Goal: Task Accomplishment & Management: Use online tool/utility

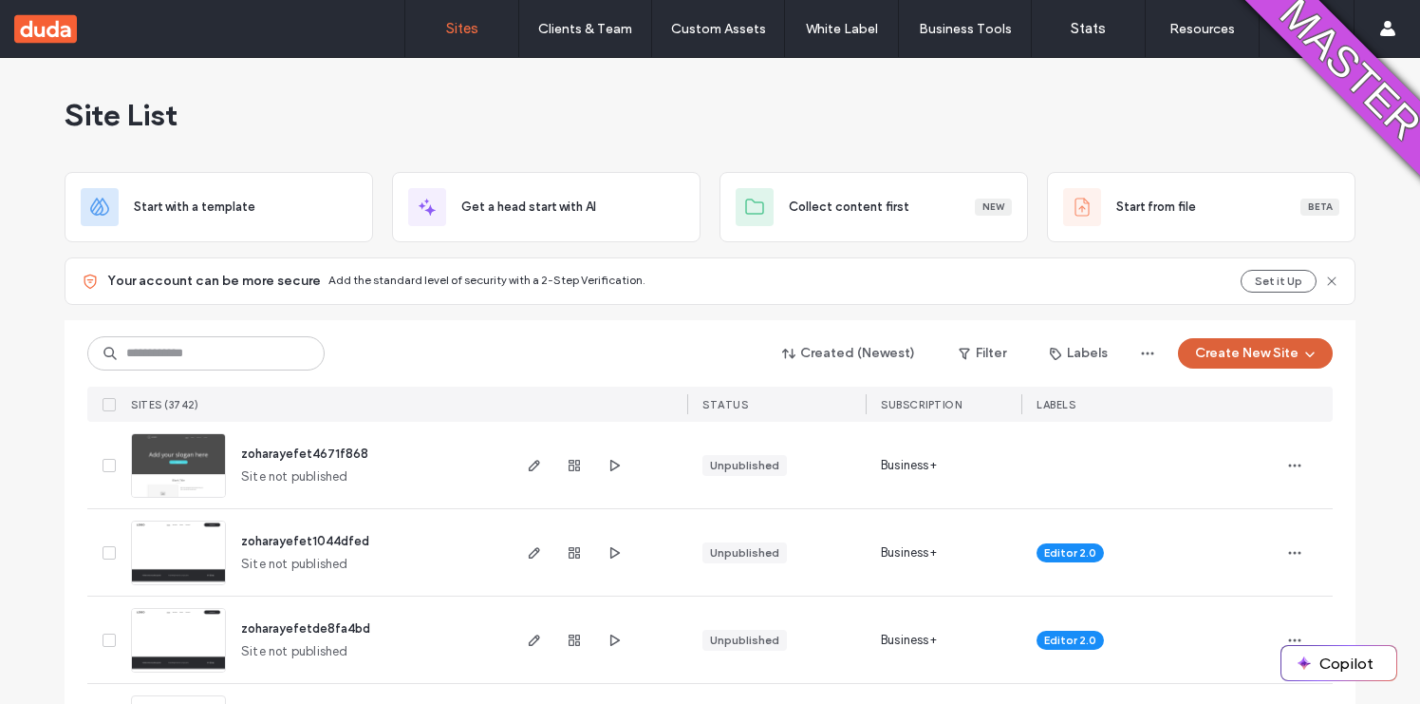
click at [1228, 357] on button "Create New Site" at bounding box center [1255, 353] width 155 height 30
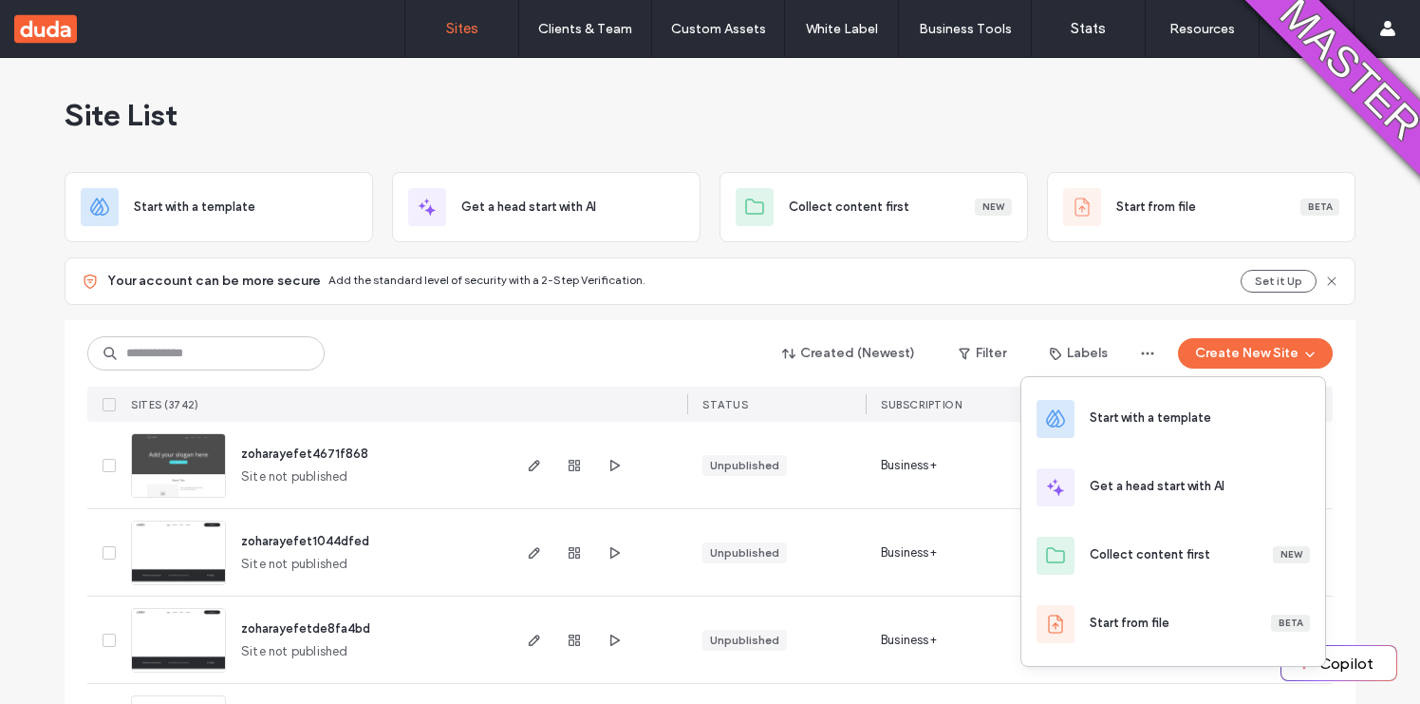
click at [313, 447] on span "zoharayefet4671f868" at bounding box center [304, 453] width 127 height 14
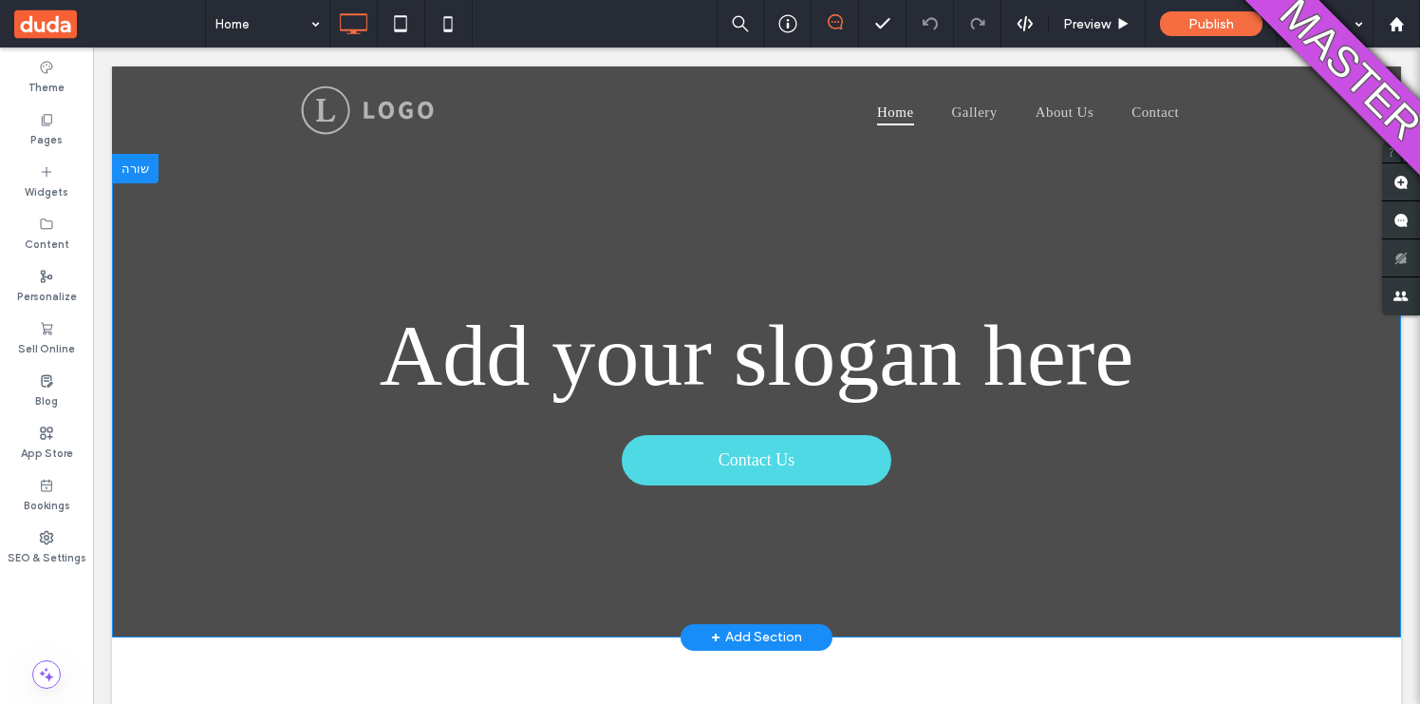
click at [713, 630] on span "+" at bounding box center [715, 637] width 9 height 21
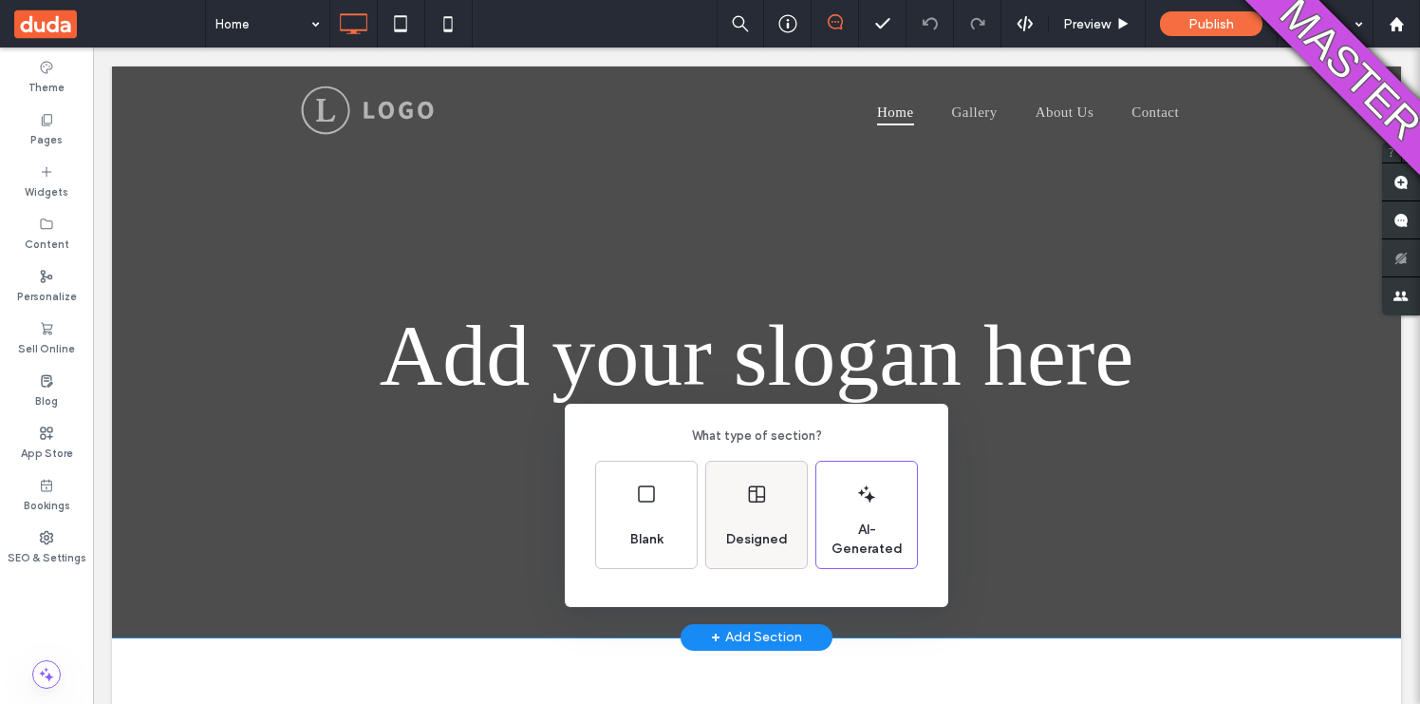
click at [733, 559] on div "Designed" at bounding box center [757, 539] width 77 height 42
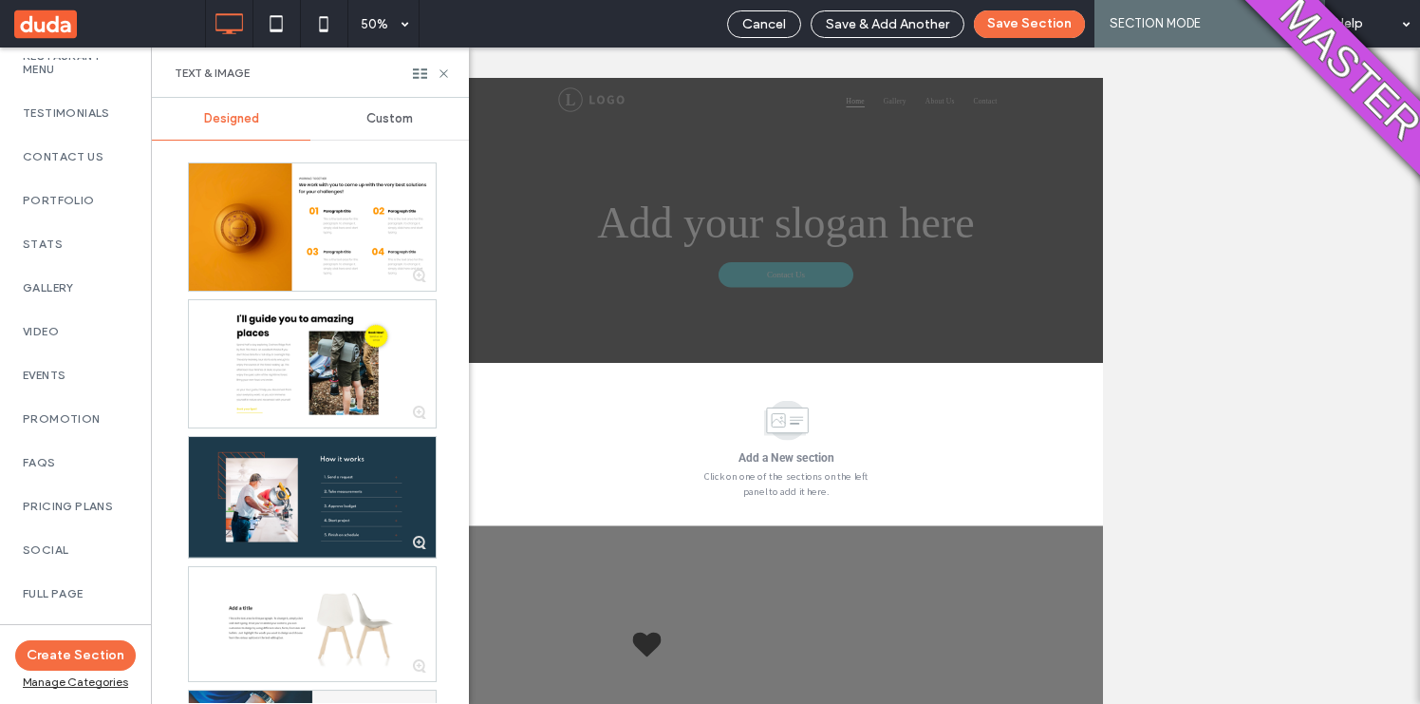
scroll to position [780, 0]
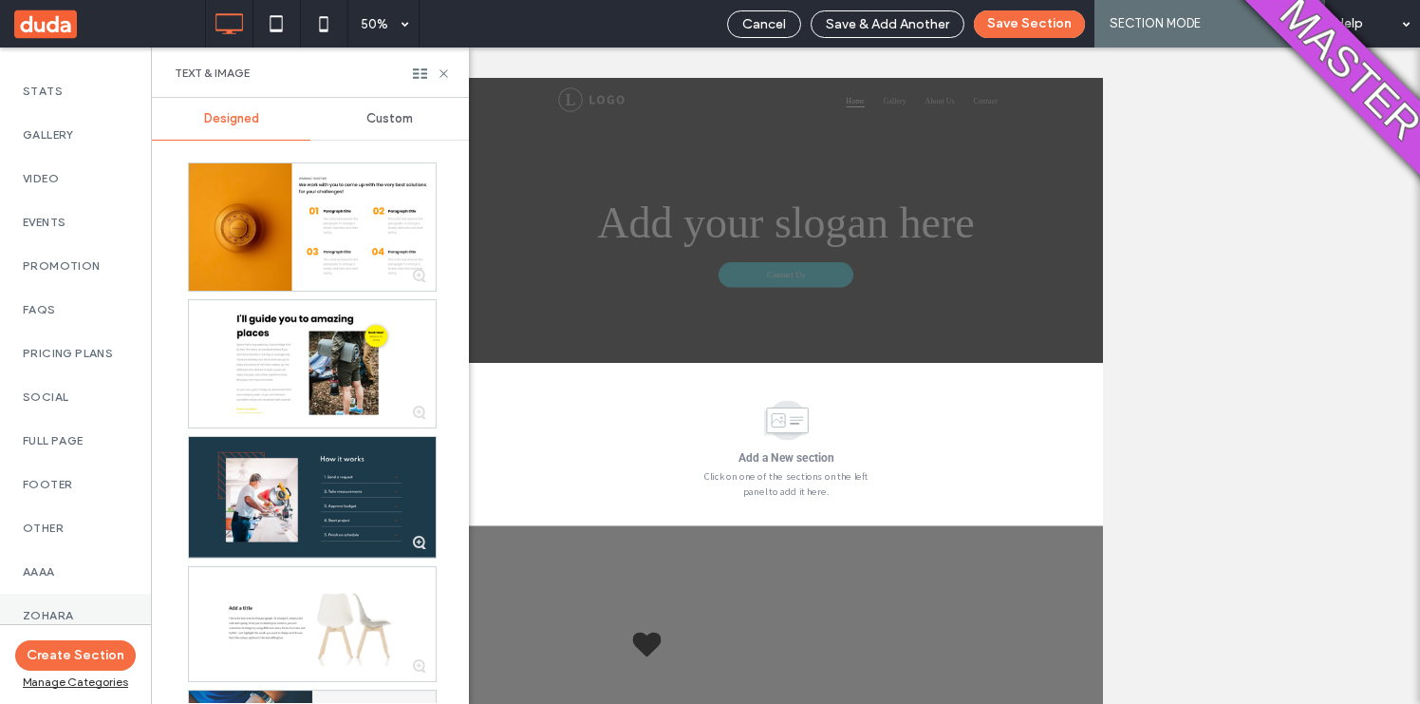
click at [57, 609] on label "Zohara" at bounding box center [75, 615] width 105 height 13
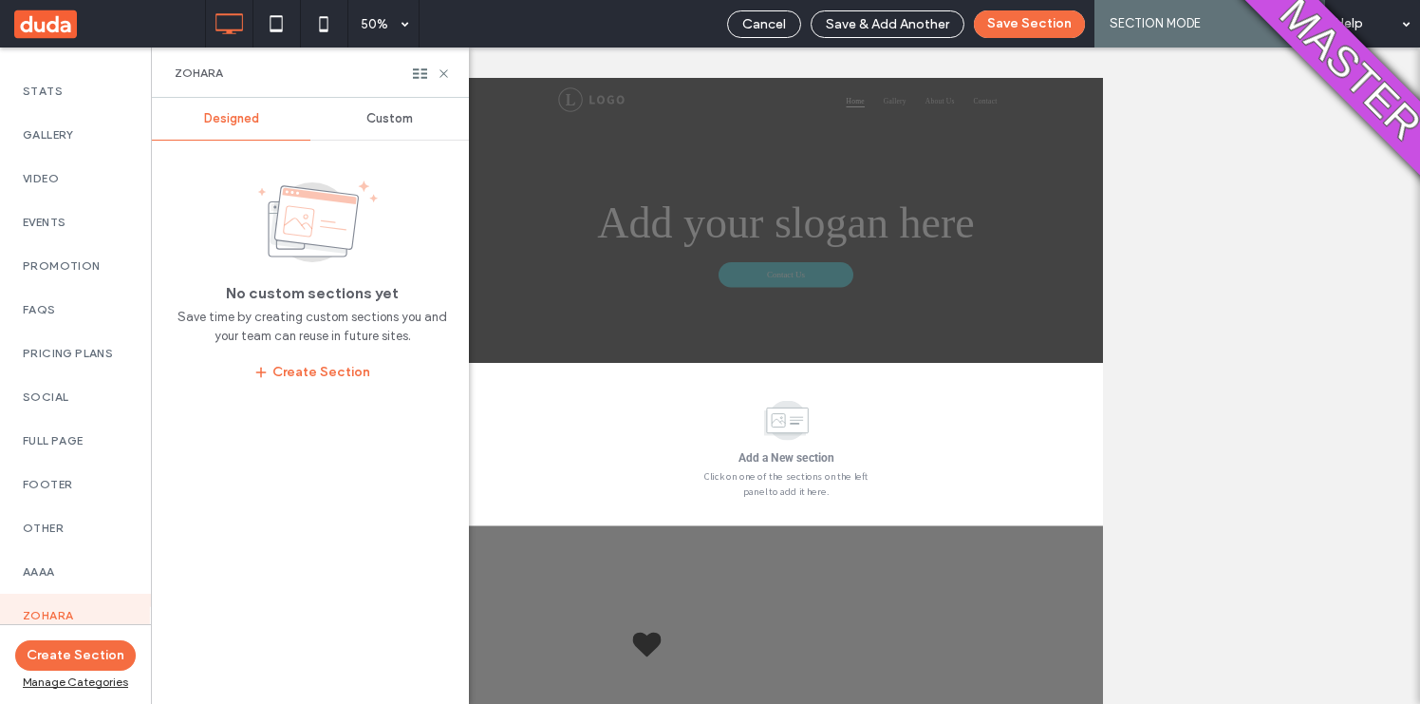
click at [387, 116] on span "Custom" at bounding box center [390, 118] width 47 height 15
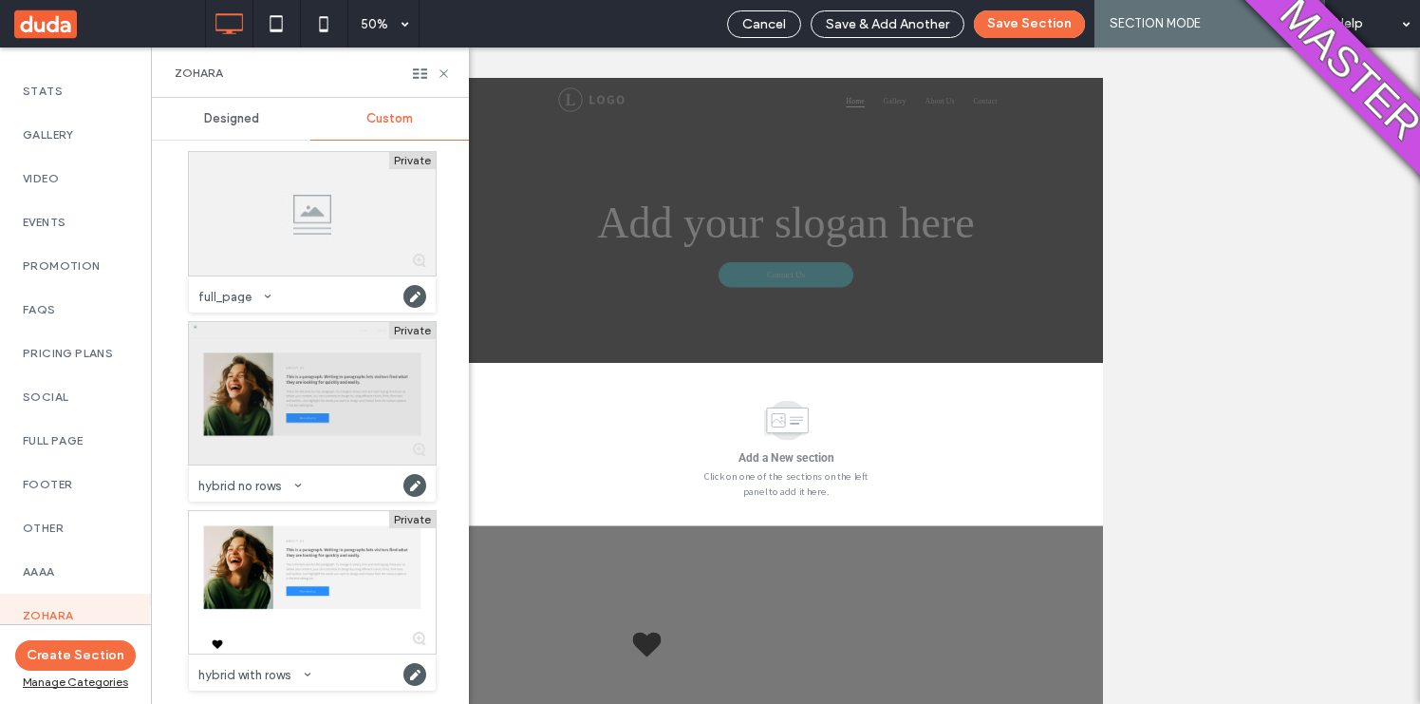
scroll to position [0, 0]
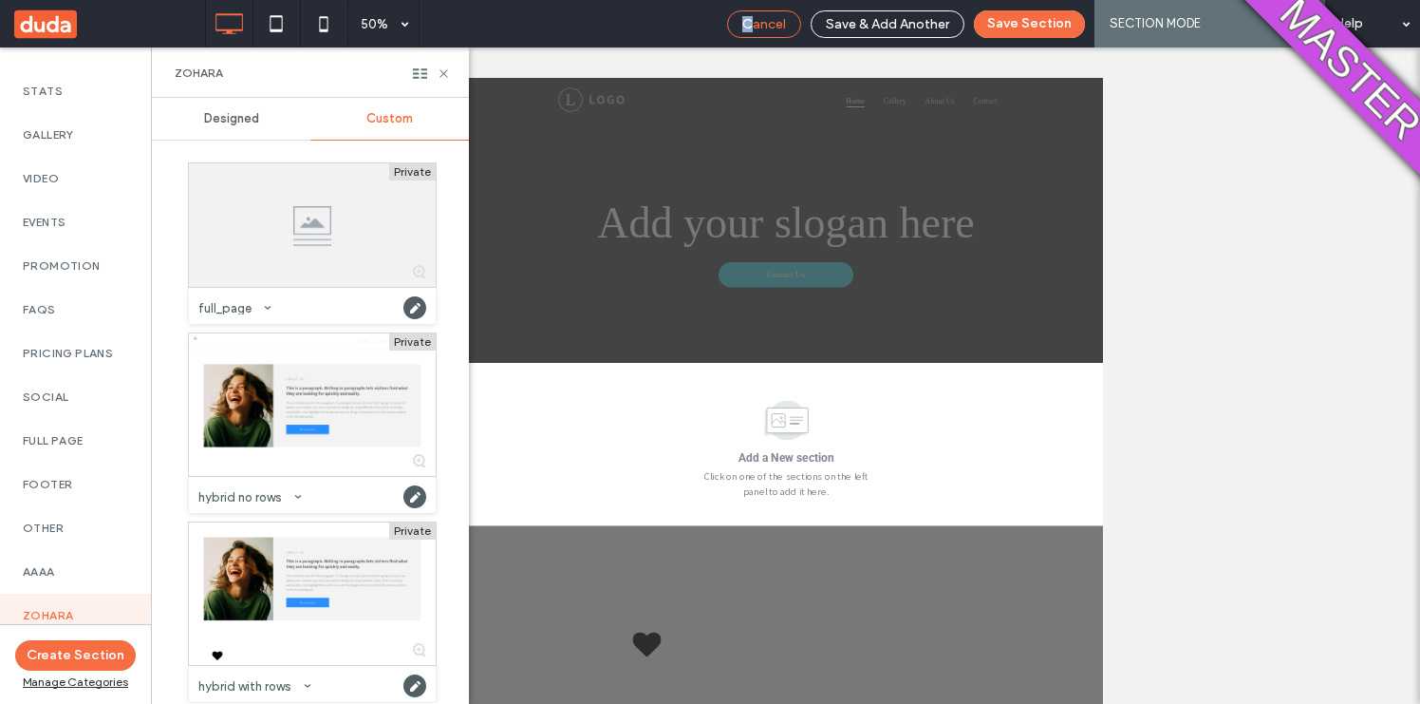
click at [752, 16] on span "Cancel" at bounding box center [765, 24] width 44 height 16
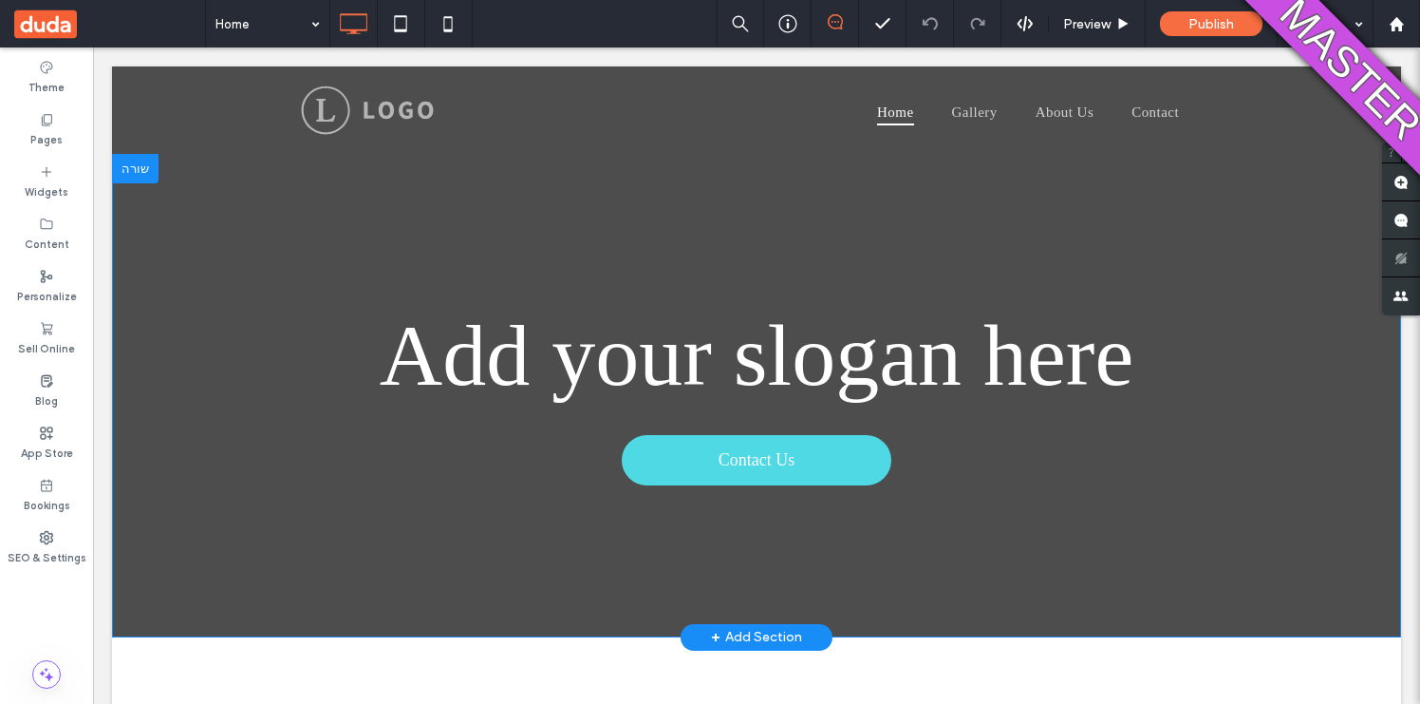
click at [744, 159] on section "Add your slogan here Contact Us Click To Paste Click To Paste Row + Add Section" at bounding box center [756, 395] width 1289 height 484
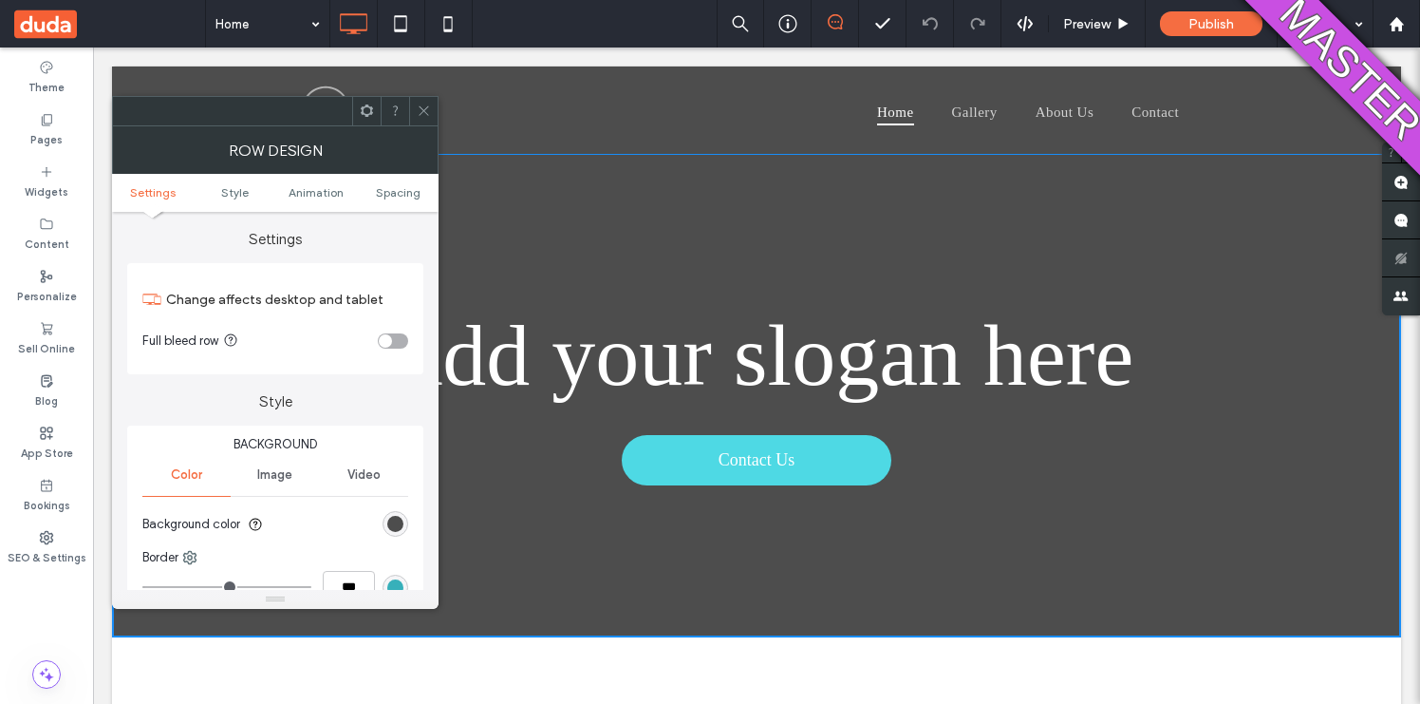
click at [421, 110] on icon at bounding box center [424, 110] width 14 height 14
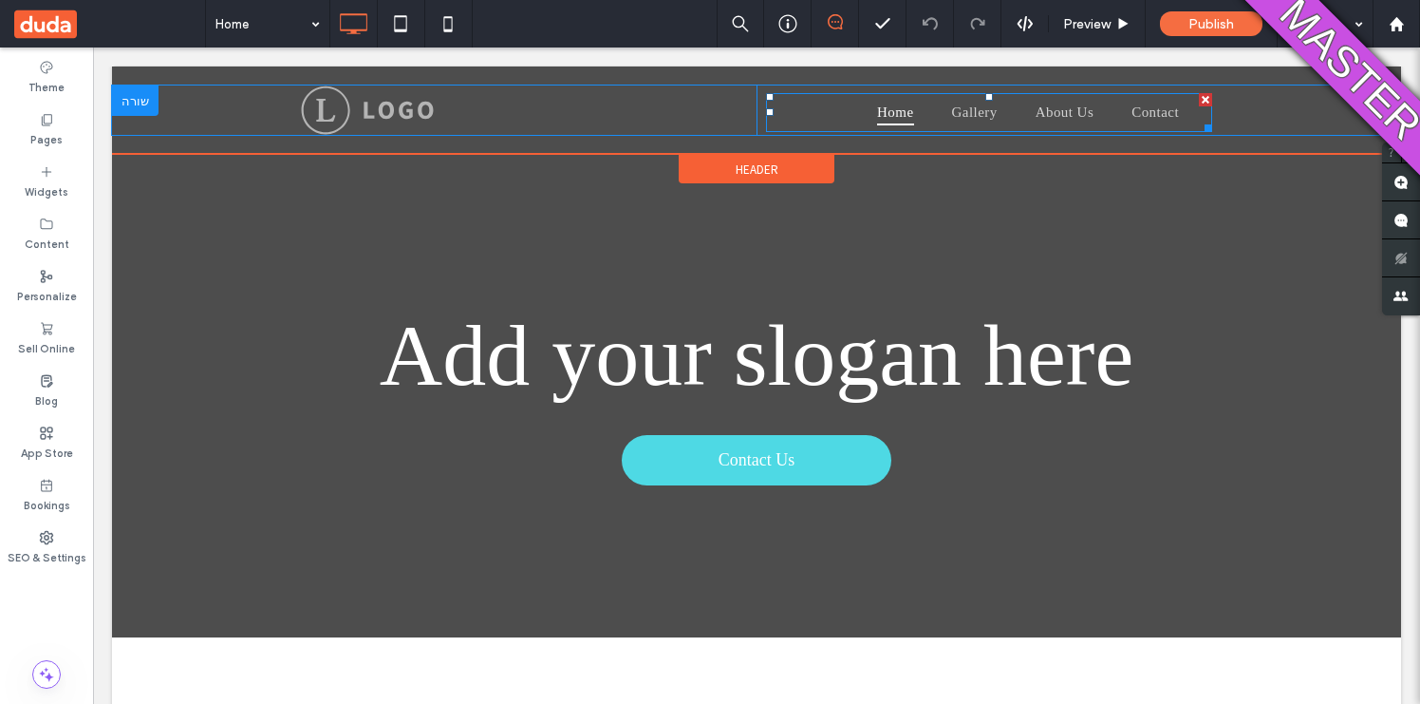
click at [877, 112] on span "Home" at bounding box center [895, 113] width 36 height 26
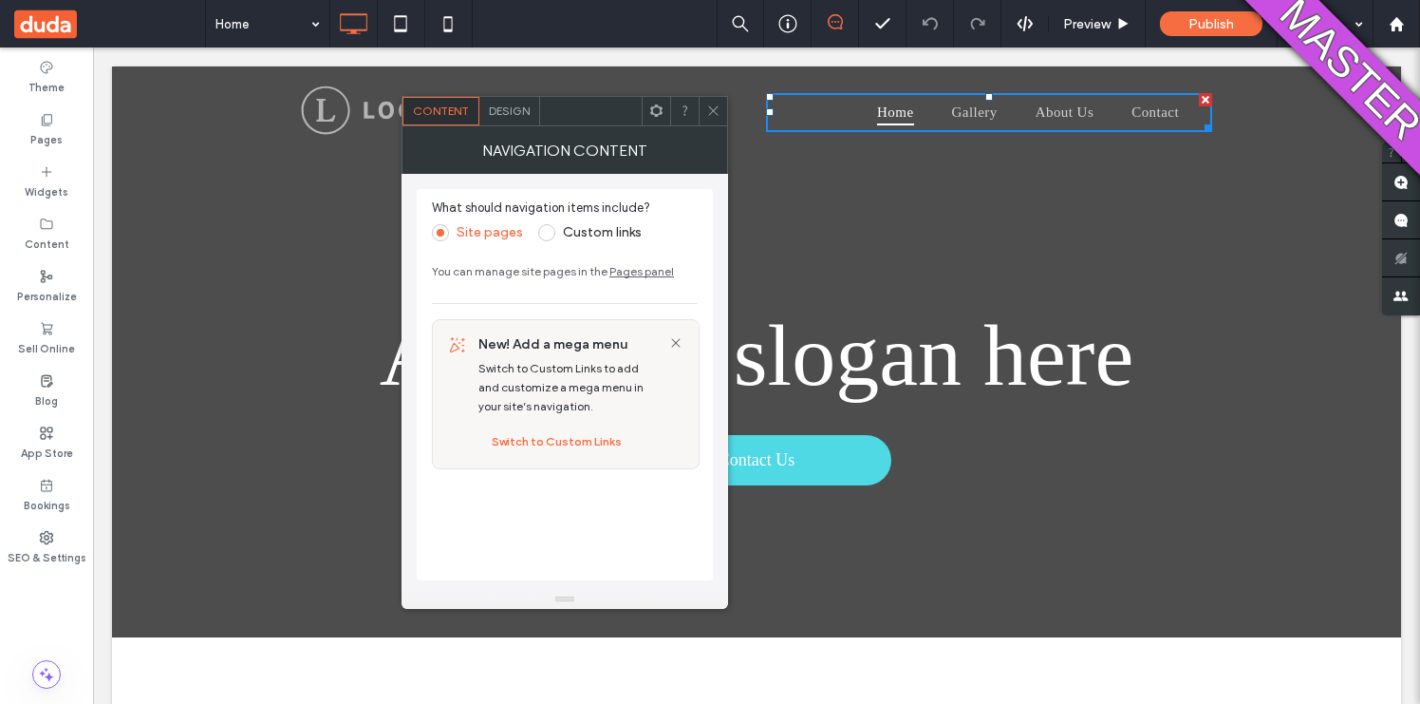
click at [714, 114] on icon at bounding box center [713, 110] width 14 height 14
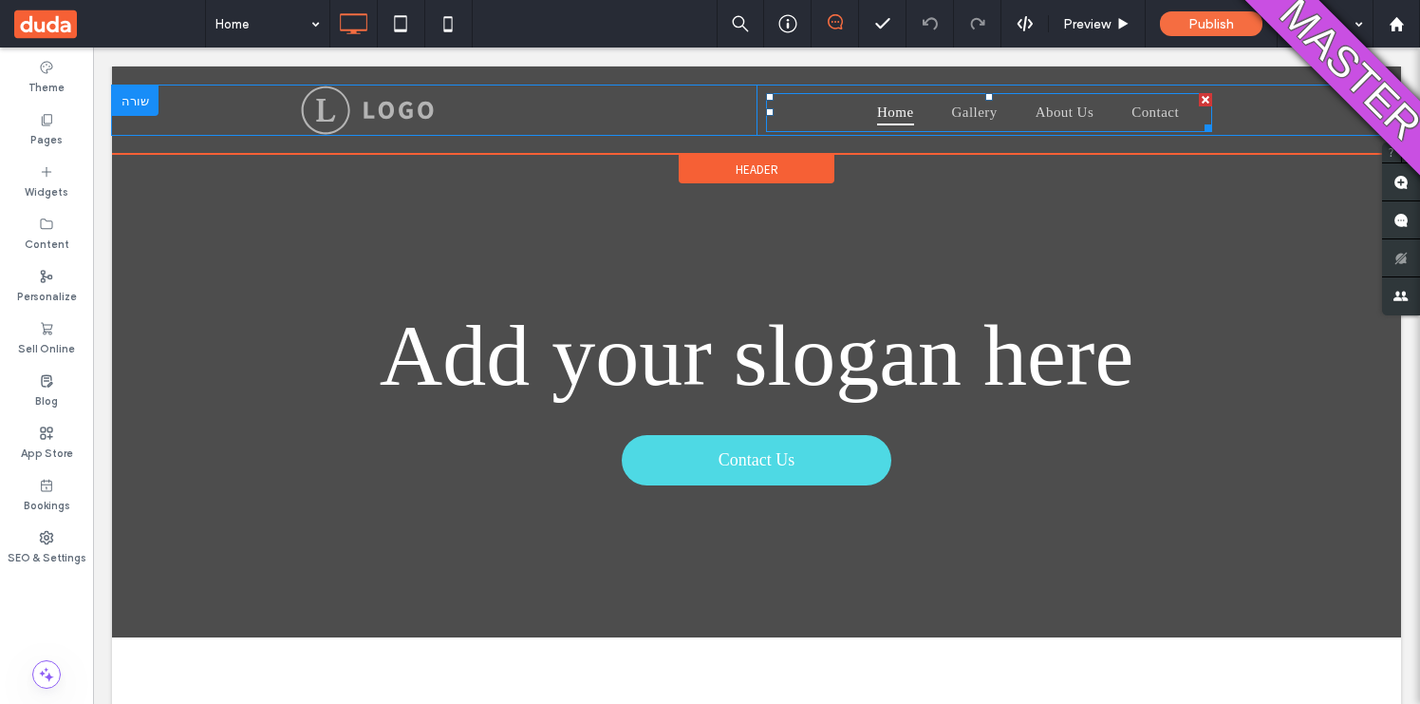
click at [893, 115] on span "Home" at bounding box center [895, 113] width 36 height 26
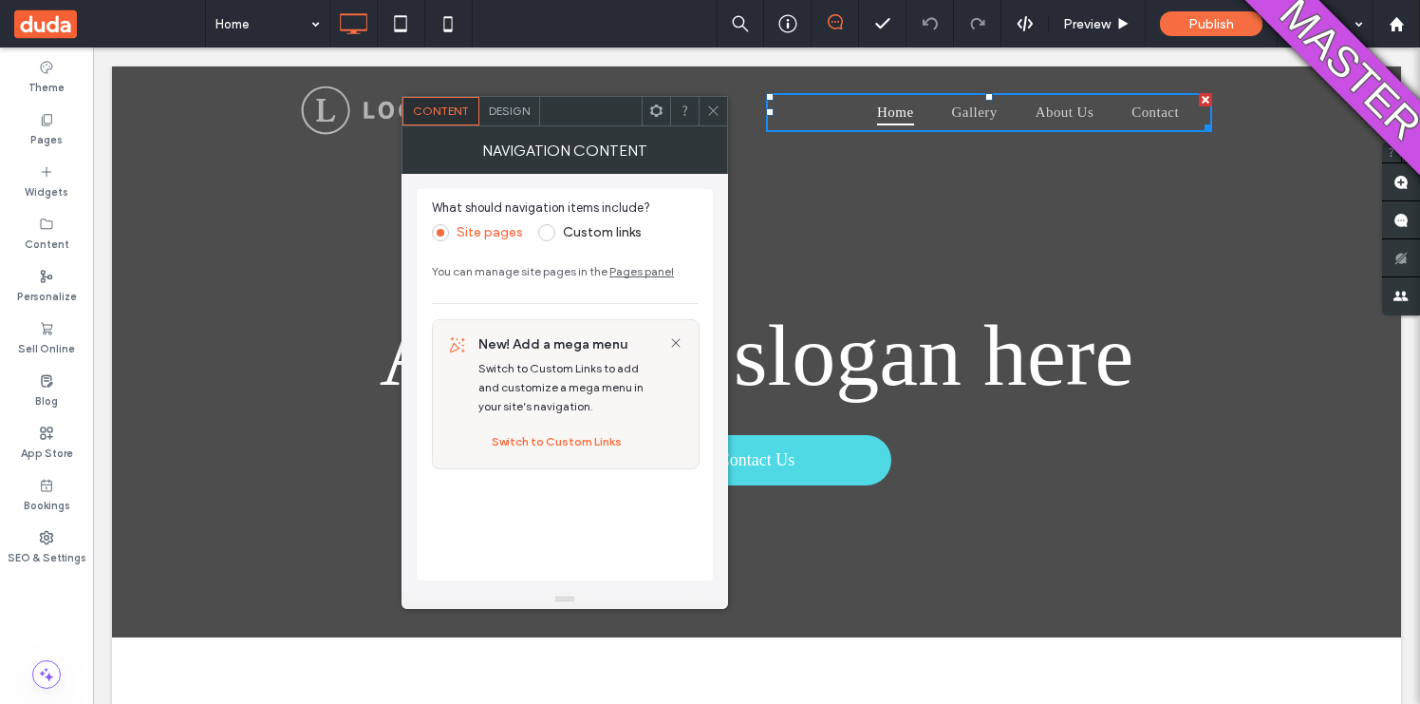
click at [718, 104] on icon at bounding box center [713, 110] width 14 height 14
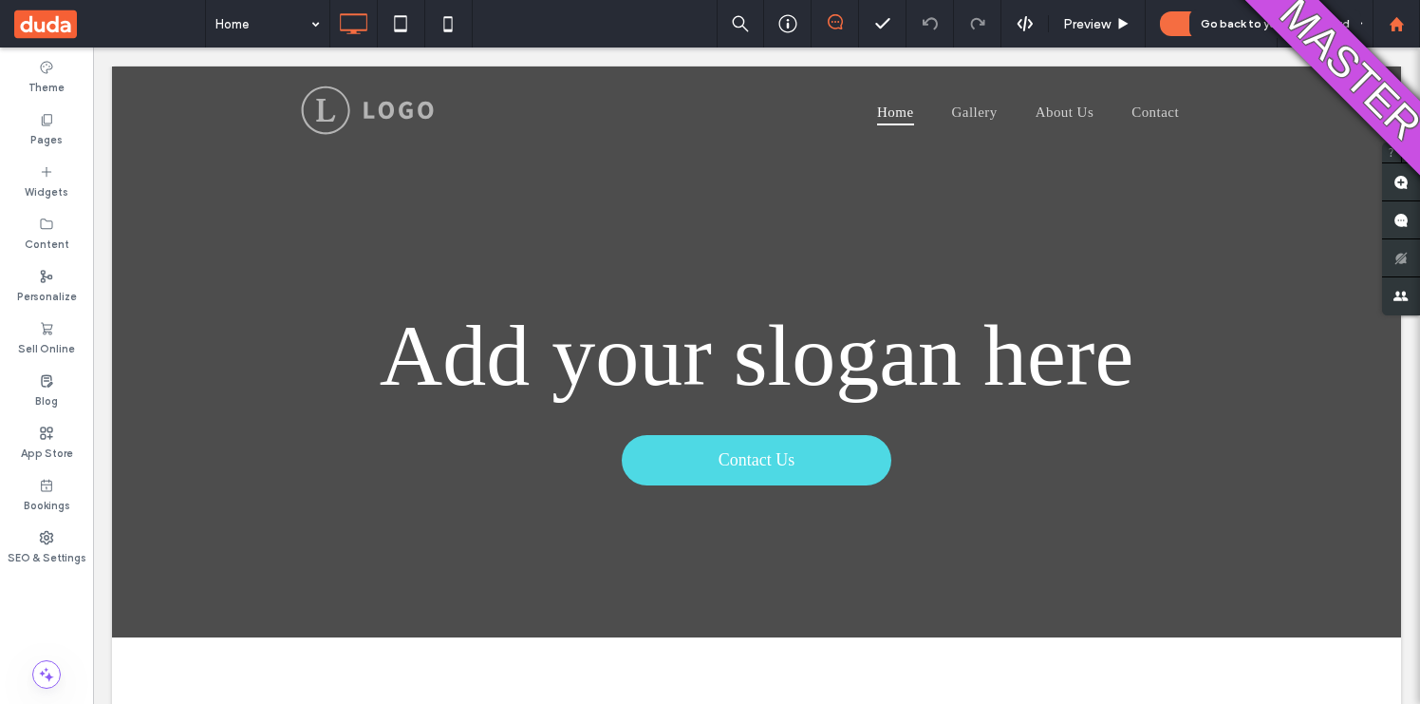
click at [1410, 32] on div at bounding box center [1396, 23] width 47 height 47
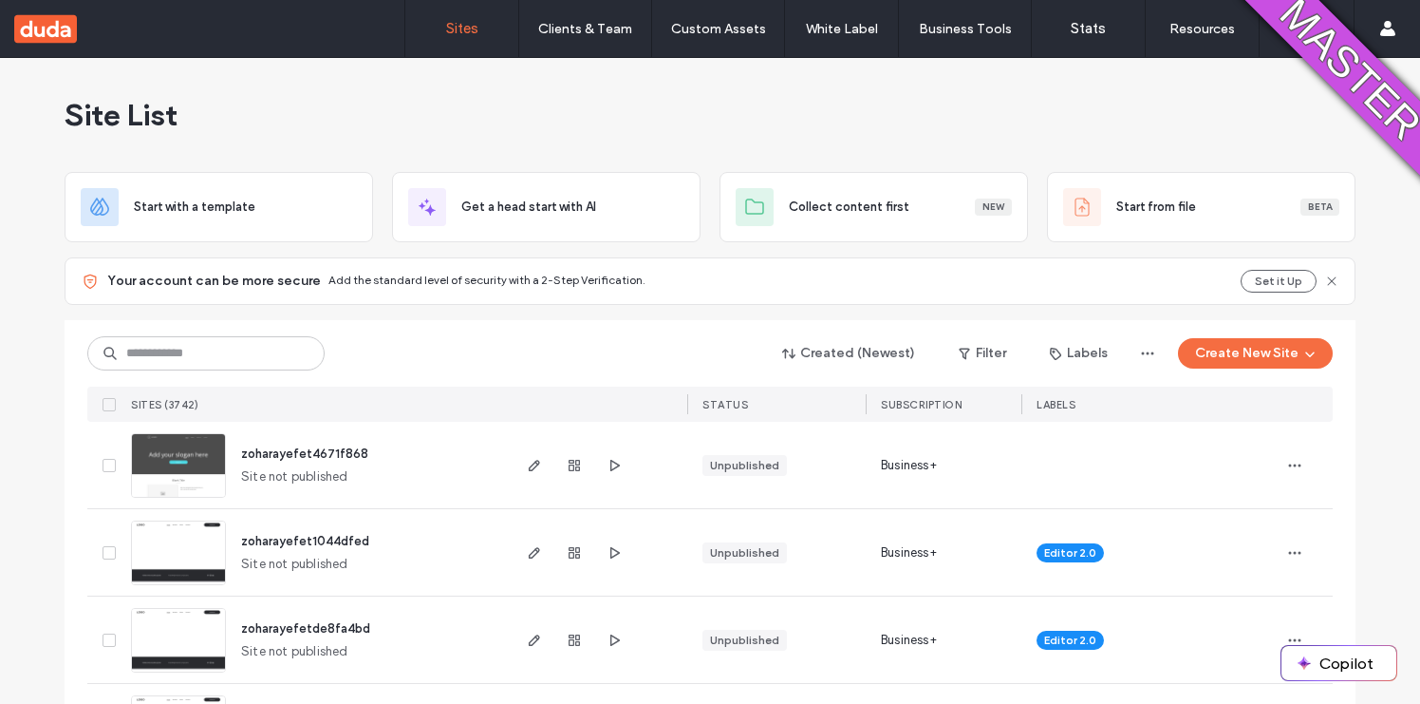
click at [1220, 368] on div "Created (Newest) Filter Labels Create New Site" at bounding box center [710, 353] width 1246 height 36
click at [1217, 358] on button "Create New Site" at bounding box center [1255, 353] width 155 height 30
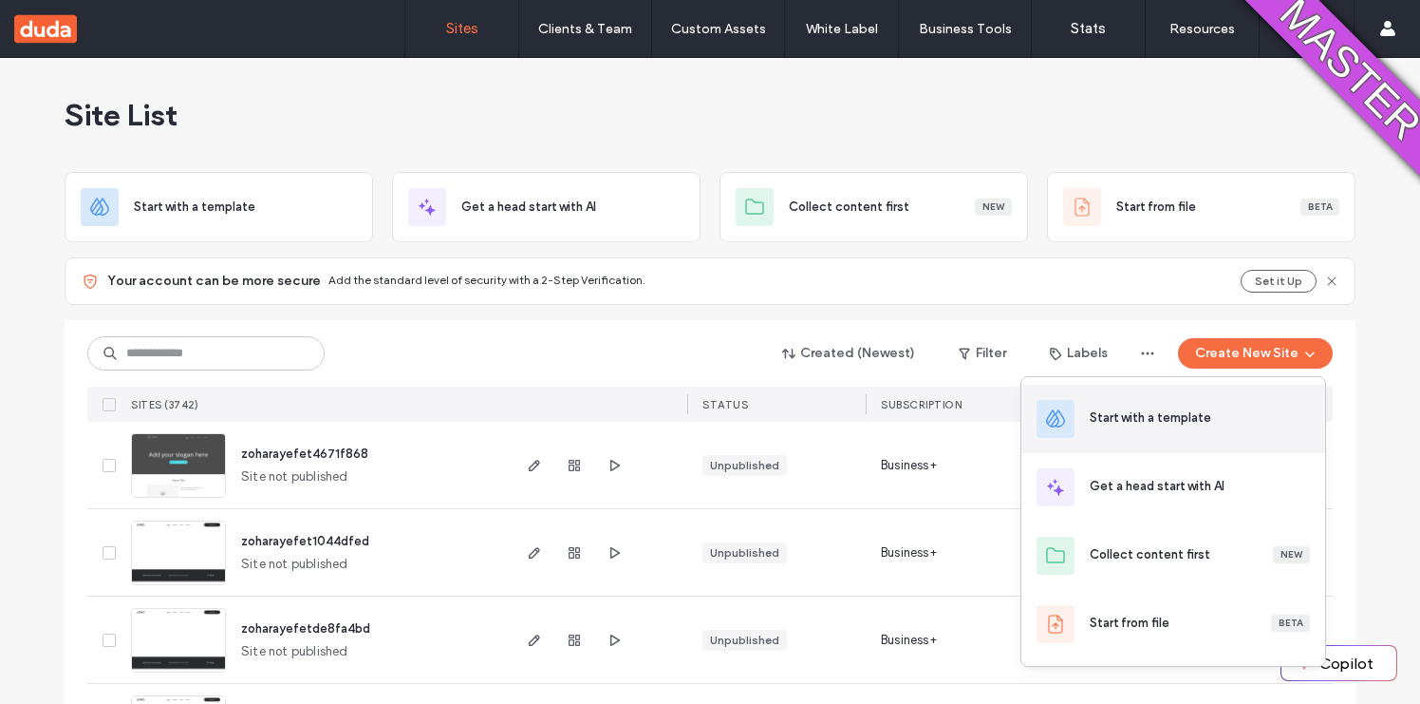
click at [1203, 416] on div "Start with a template" at bounding box center [1151, 417] width 122 height 19
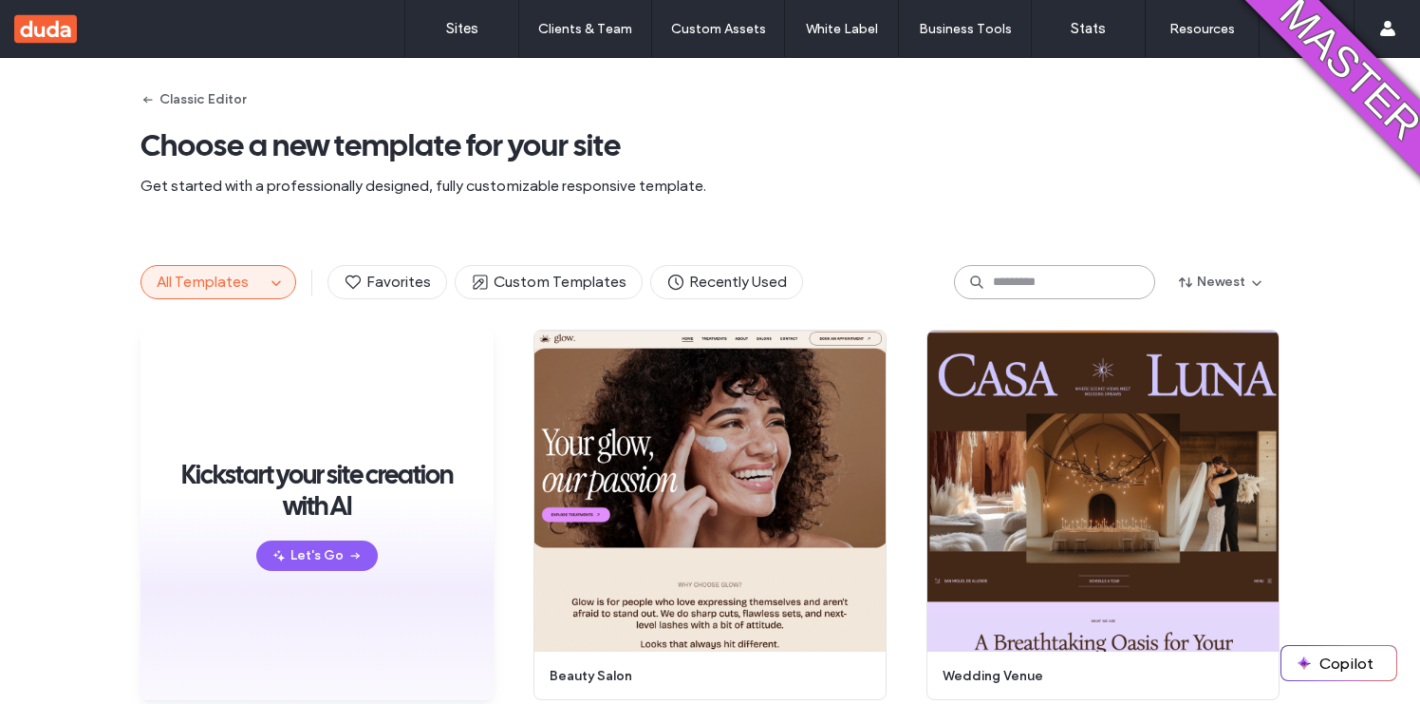
click at [1001, 289] on input at bounding box center [1054, 282] width 201 height 34
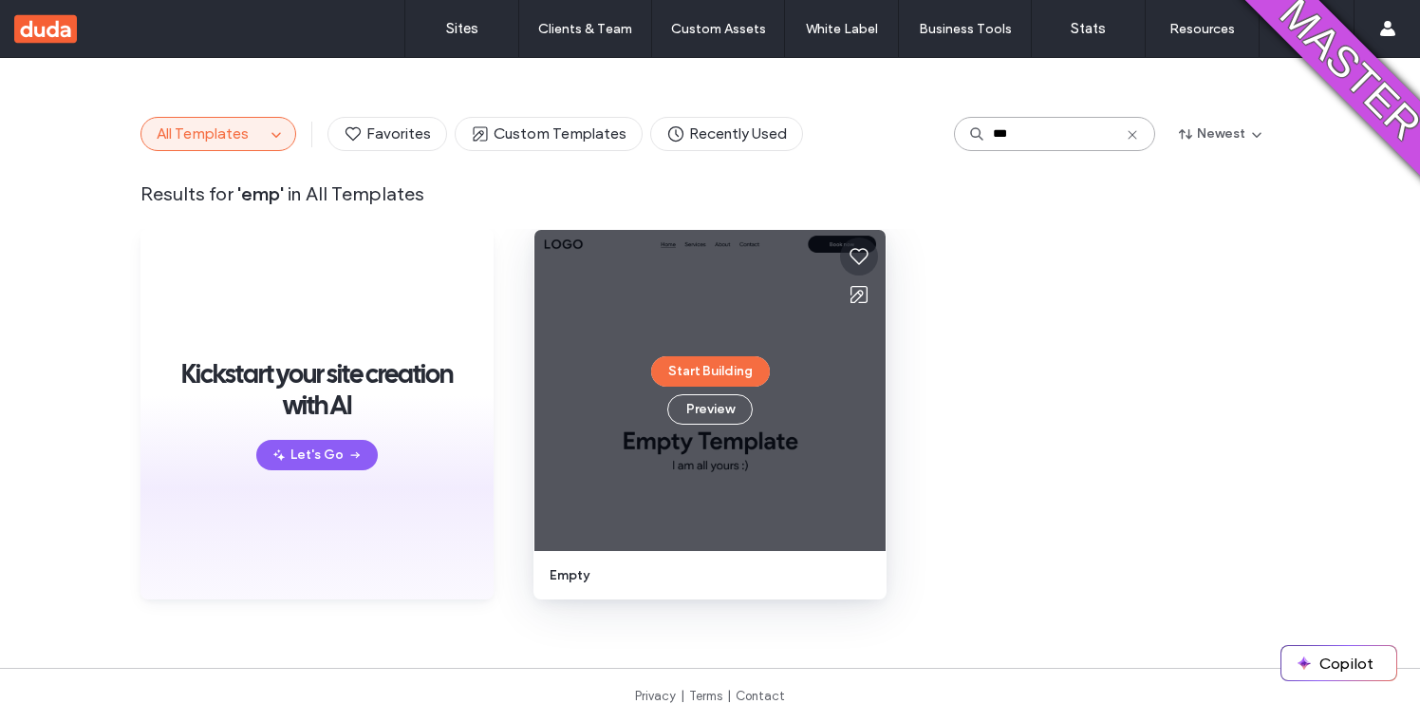
scroll to position [168, 0]
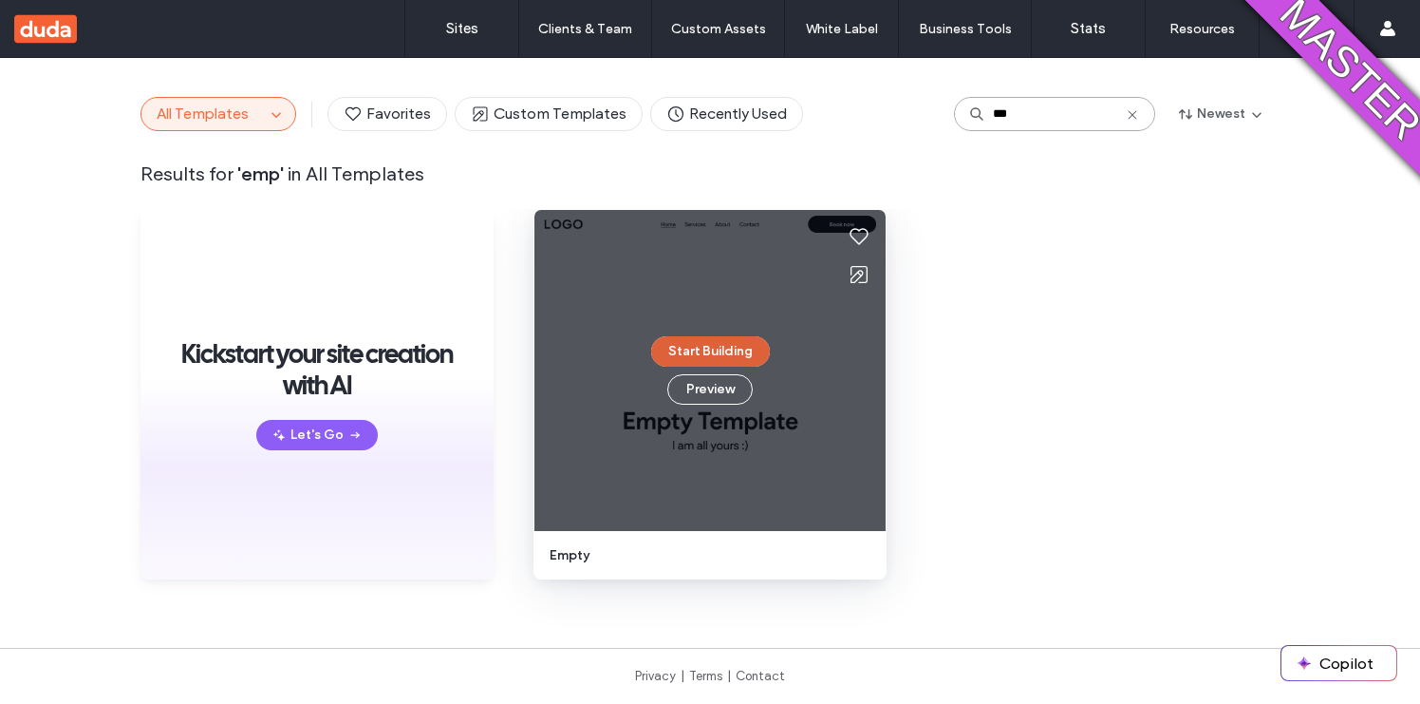
type input "***"
click at [715, 345] on button "Start Building" at bounding box center [710, 351] width 119 height 30
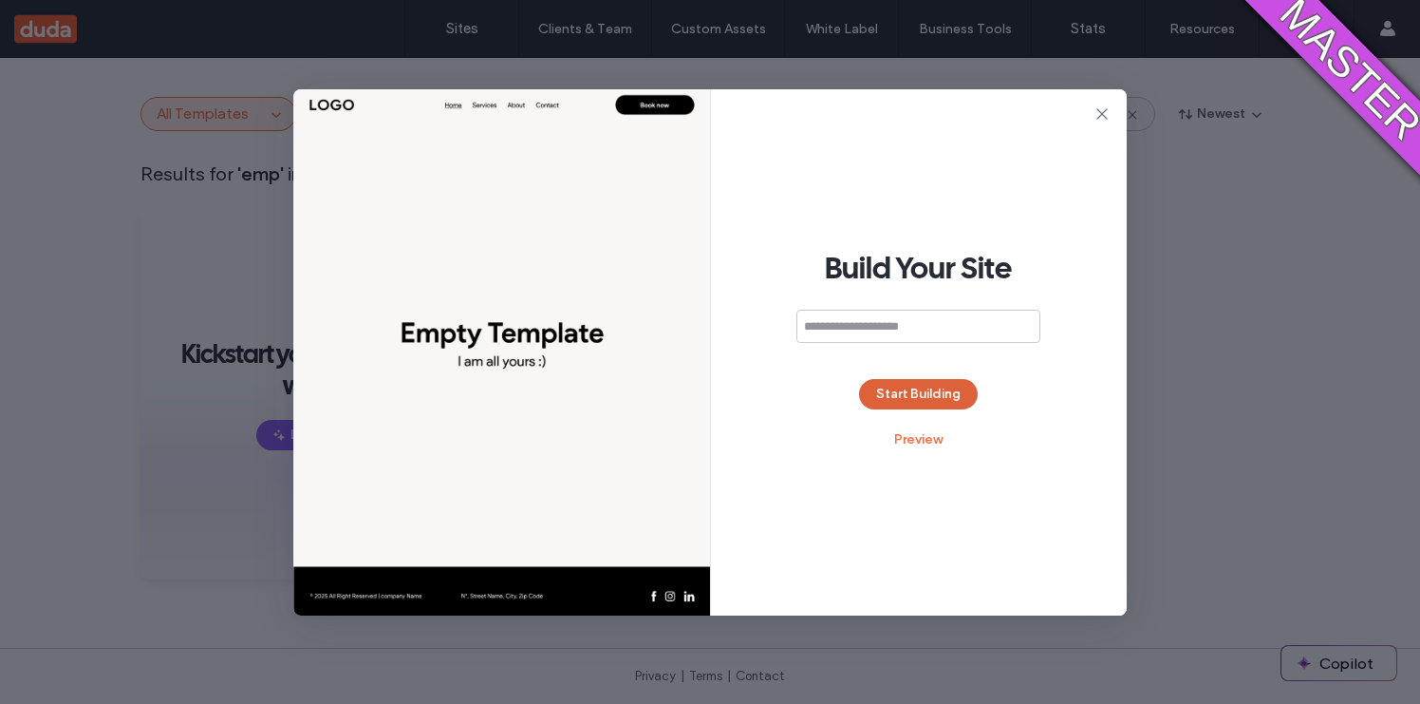
click at [907, 394] on button "Start Building" at bounding box center [918, 394] width 119 height 30
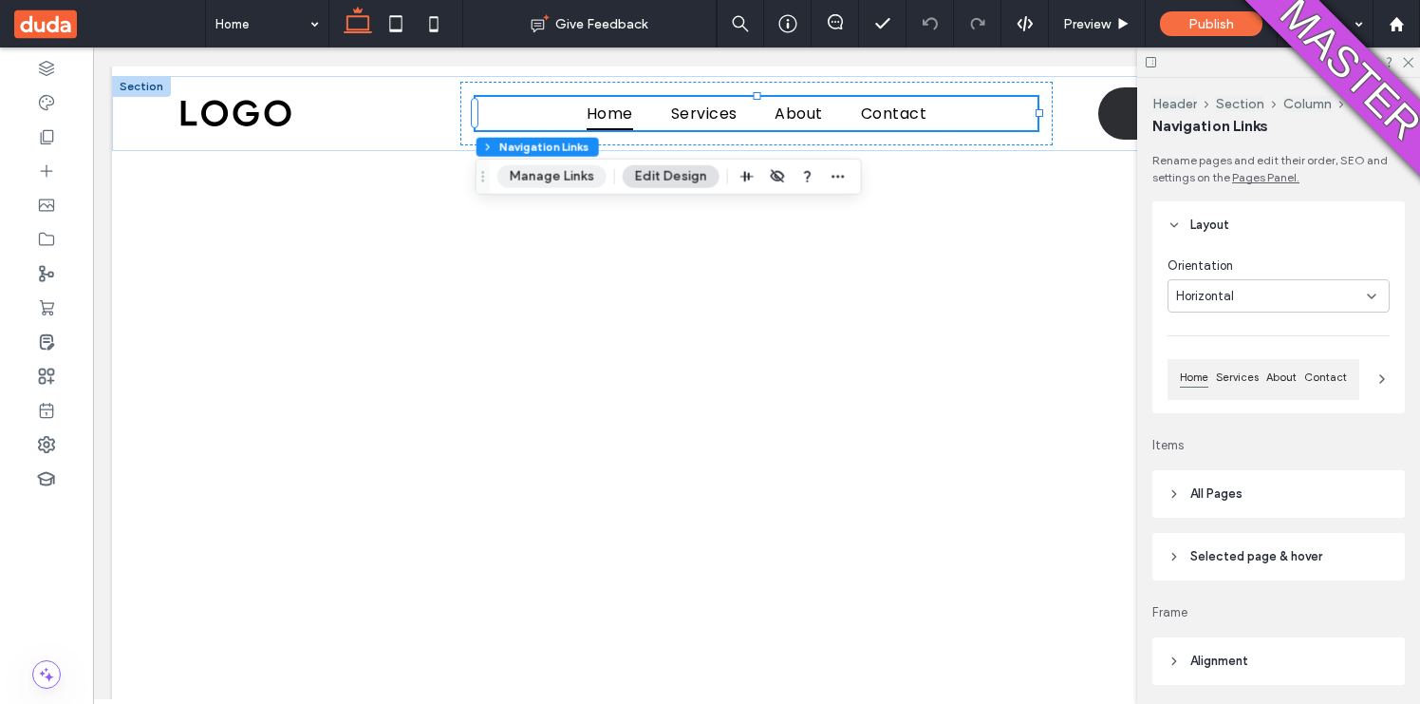
click at [577, 171] on button "Manage Links" at bounding box center [552, 176] width 109 height 23
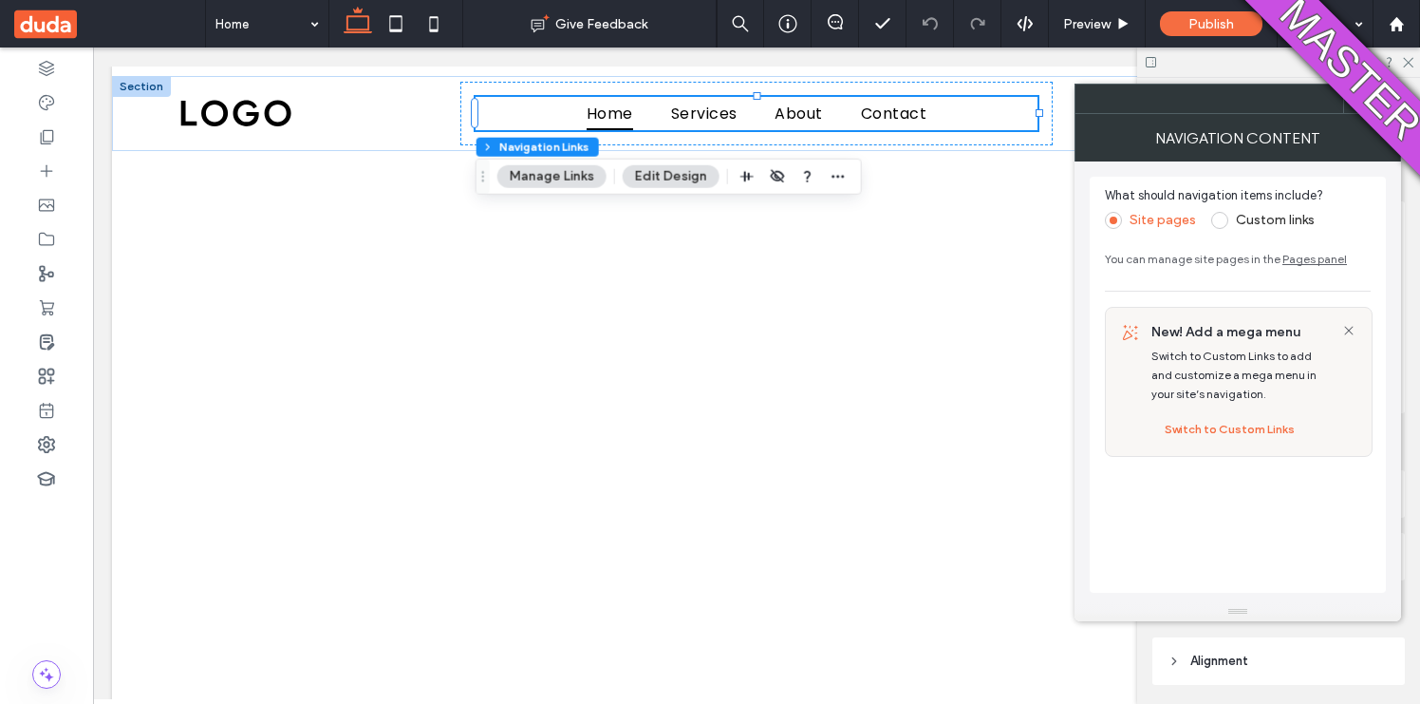
click at [1228, 224] on label "Custom links" at bounding box center [1263, 220] width 103 height 17
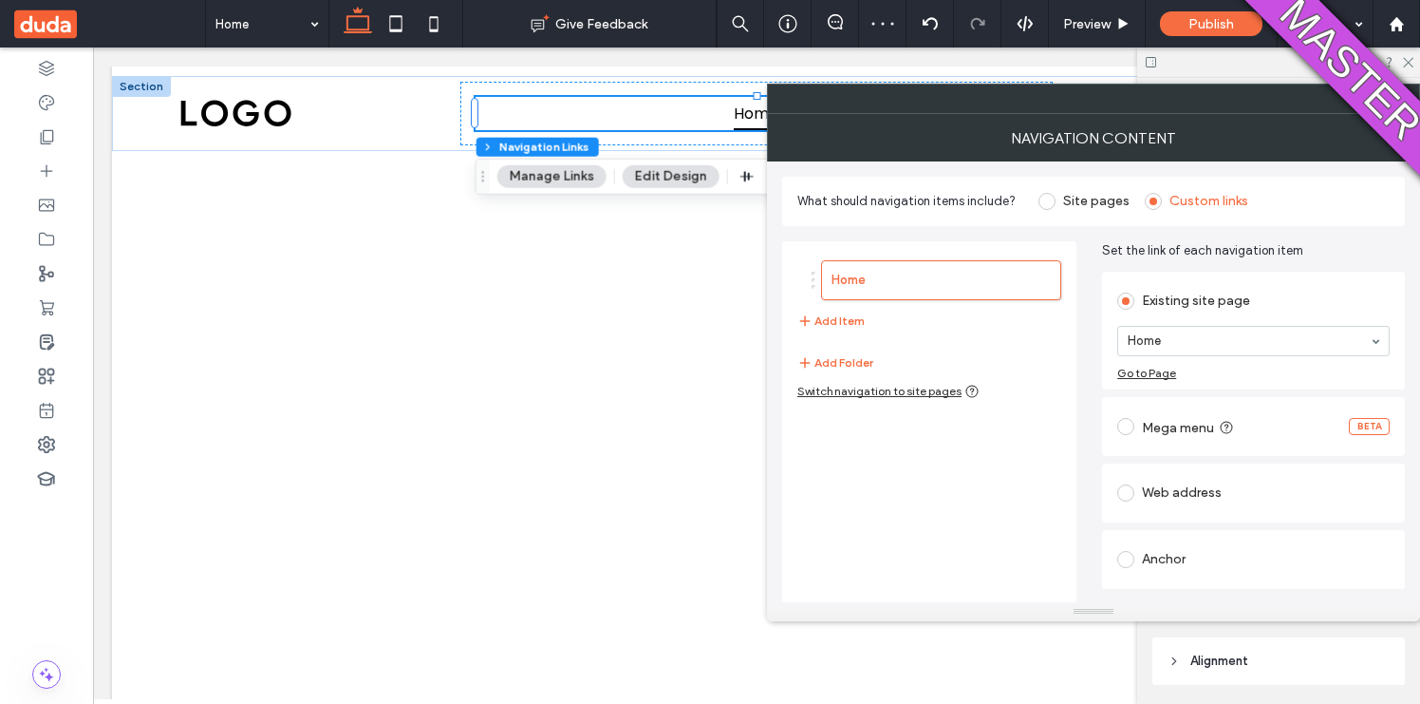
click at [1141, 430] on label at bounding box center [1130, 426] width 25 height 17
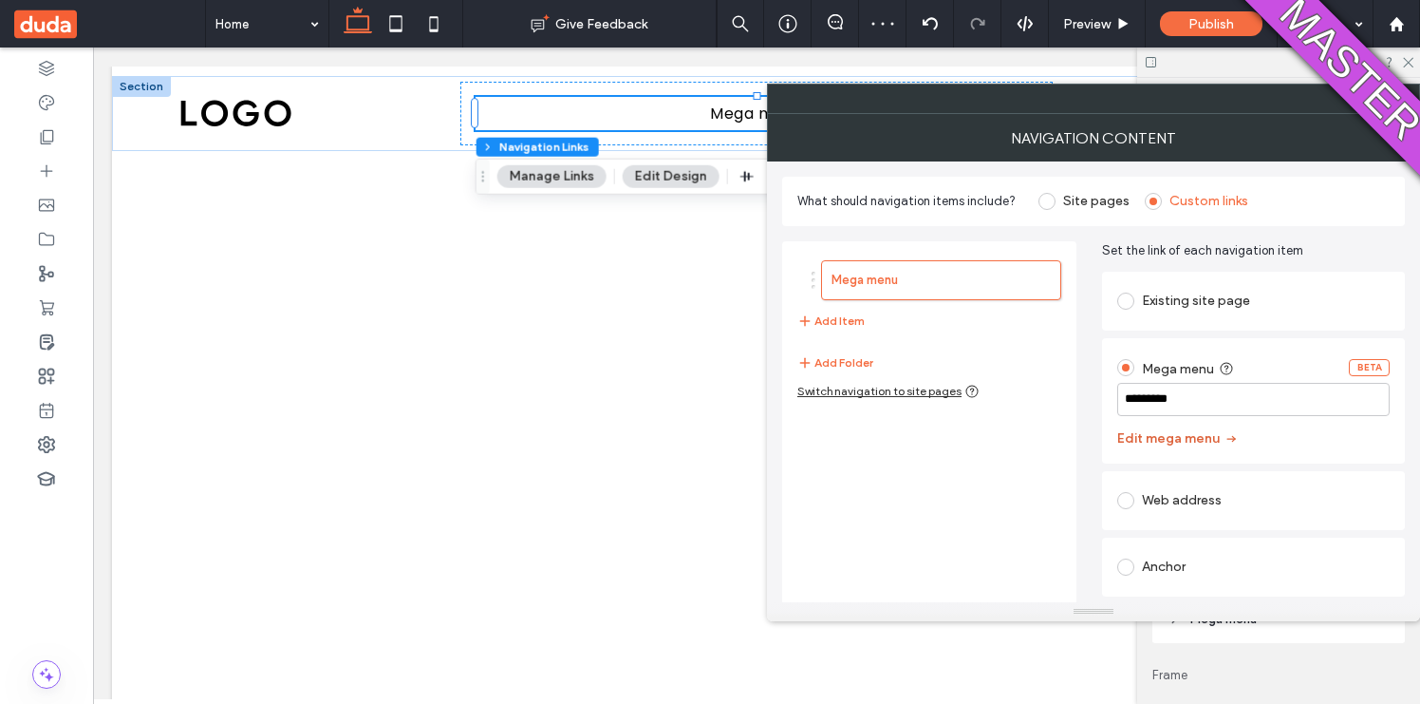
click at [1201, 436] on button "Edit mega menu" at bounding box center [1179, 438] width 122 height 30
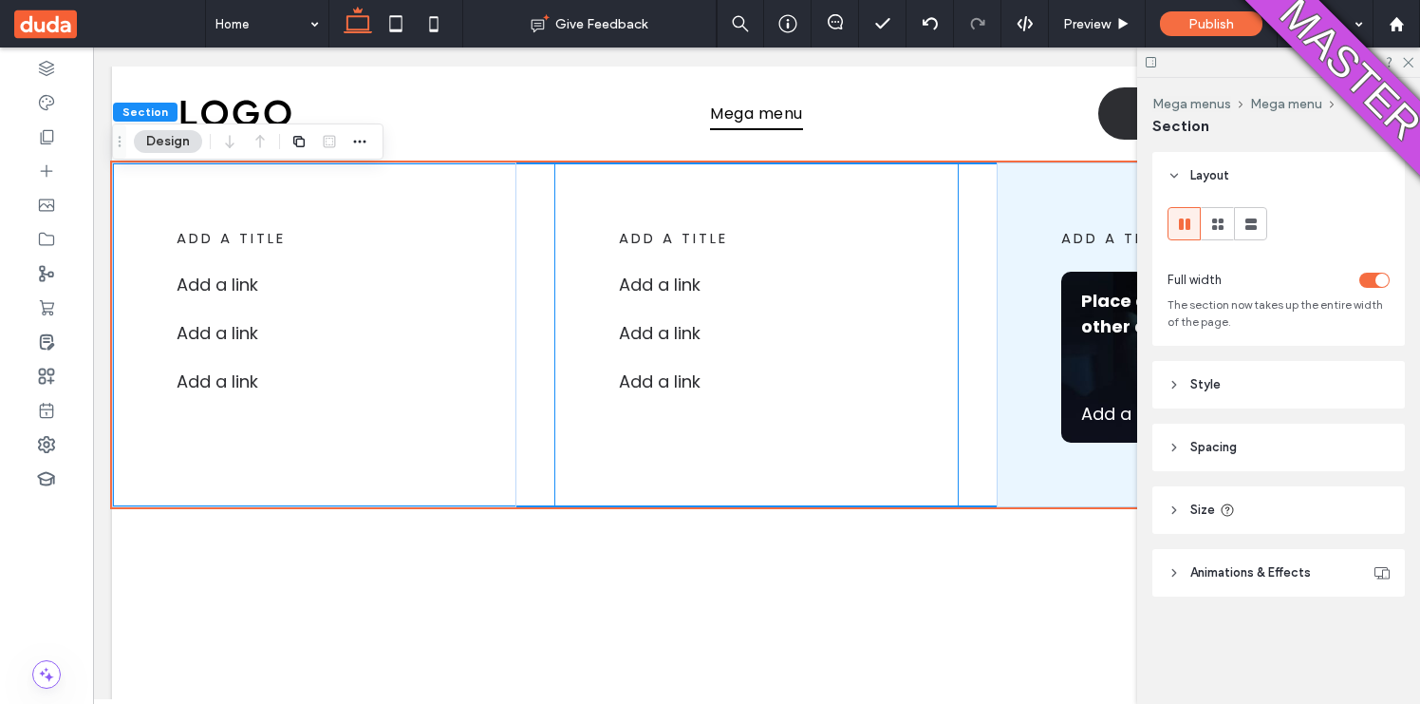
click at [768, 507] on div "add a title Add a link Add a link ﻿ Add a link ﻿" at bounding box center [757, 334] width 404 height 345
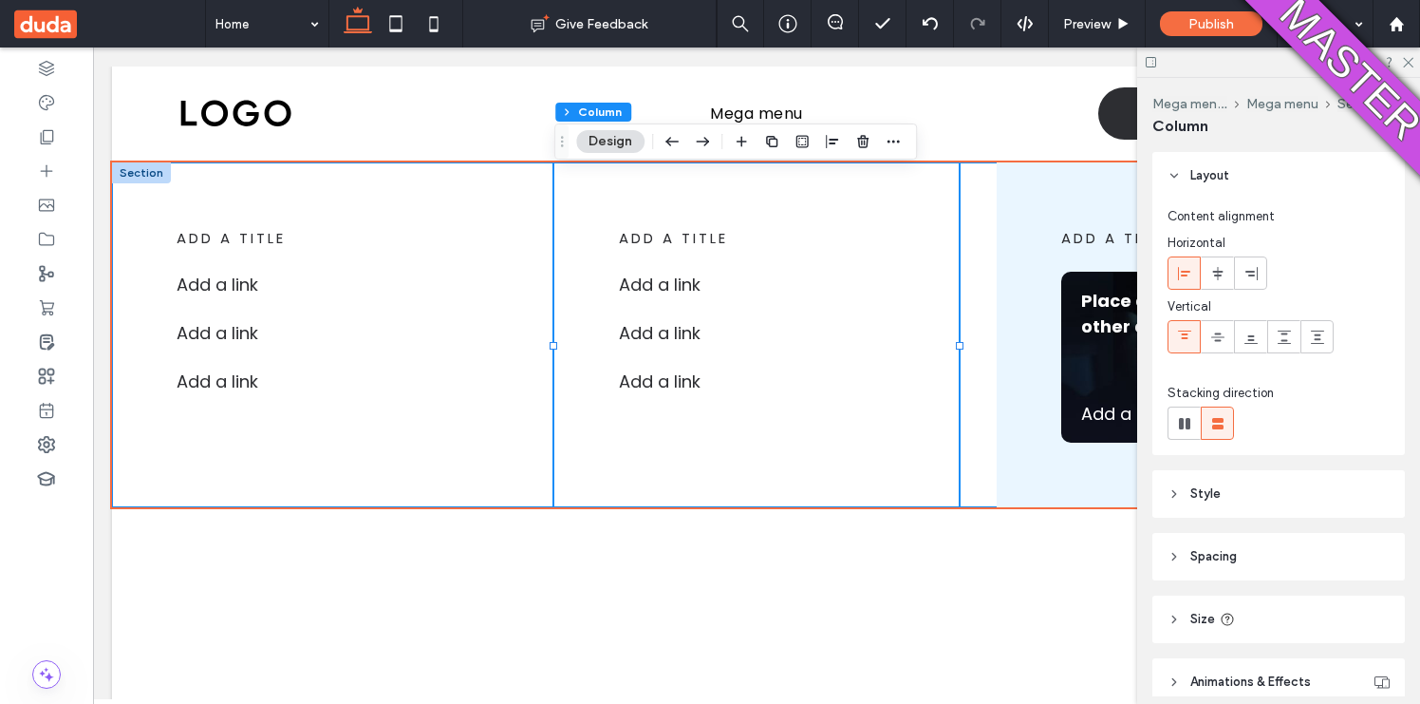
click at [525, 231] on div "add a title Add a link ﻿ Add a link ﻿ Add a link ﻿ add a title Add a link Add a…" at bounding box center [756, 334] width 1289 height 345
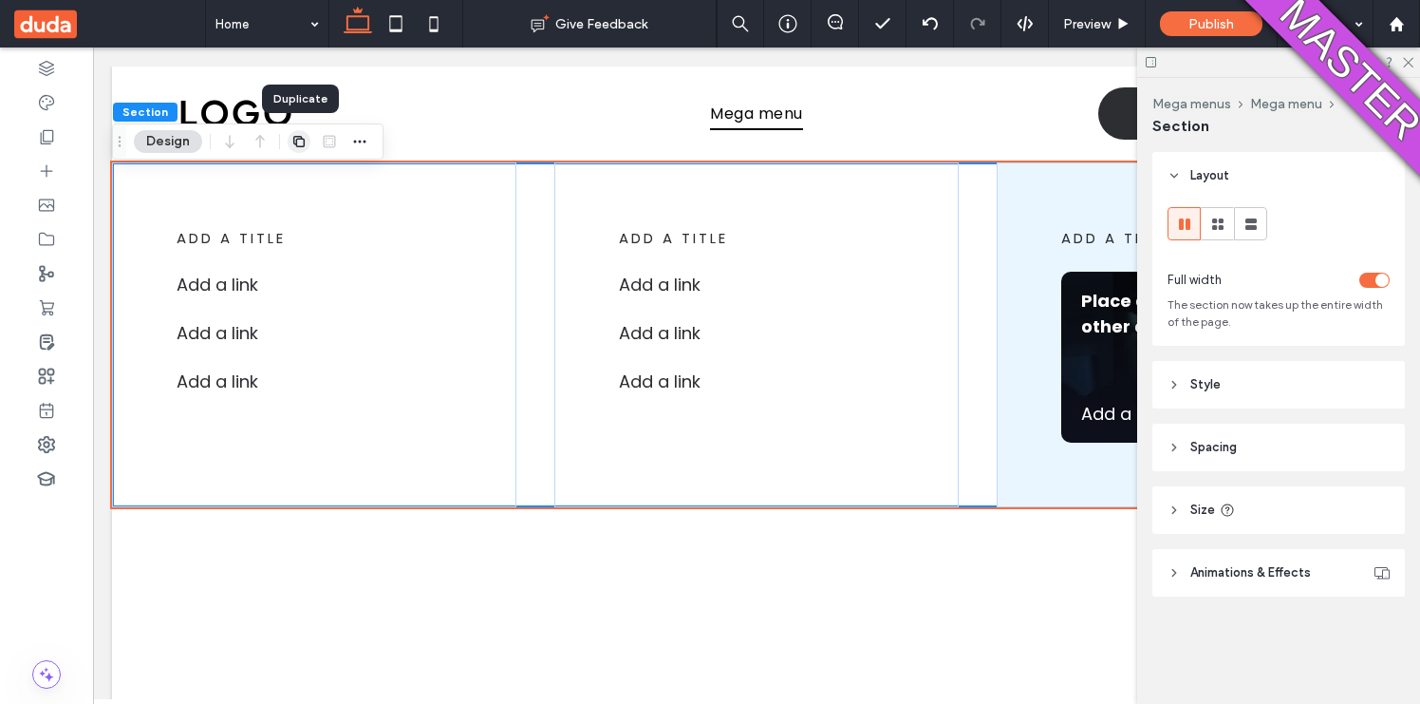
click at [299, 138] on use "button" at bounding box center [298, 141] width 11 height 11
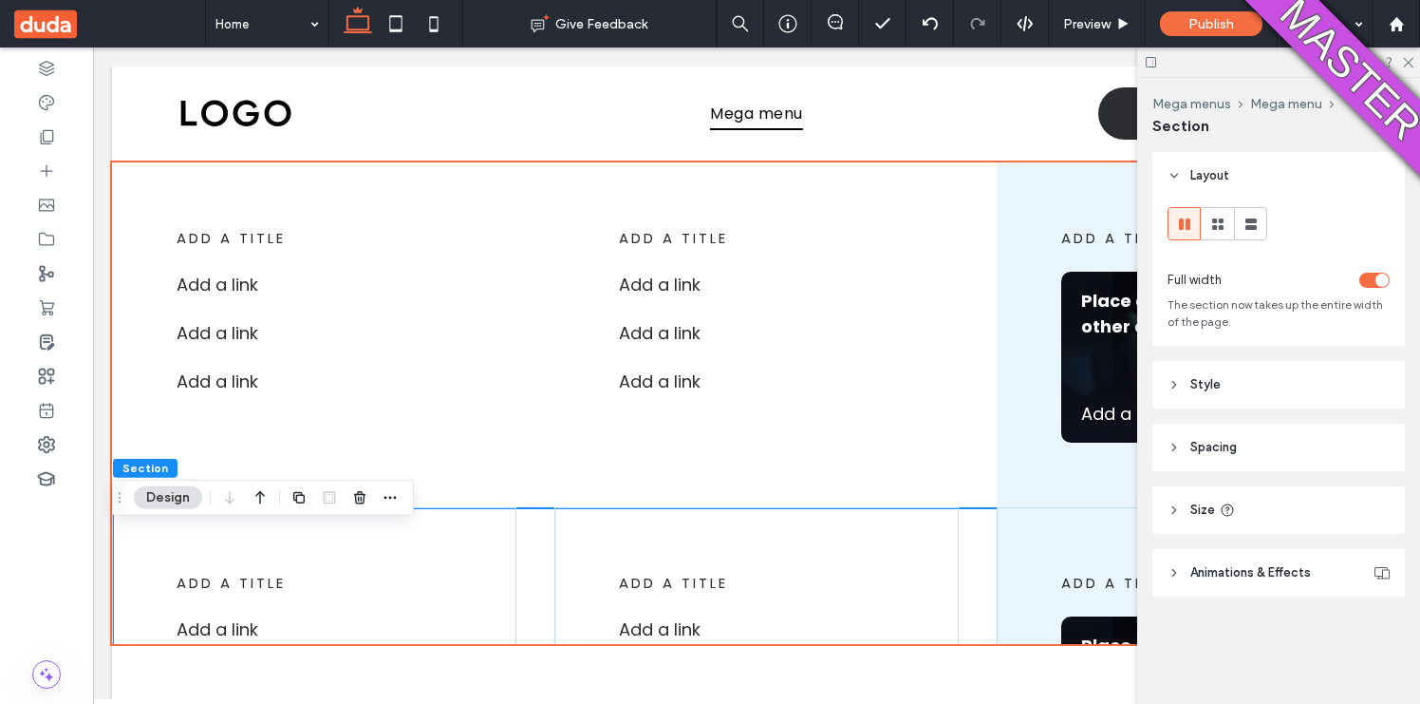
click at [1176, 507] on icon at bounding box center [1174, 509] width 13 height 13
click at [1176, 508] on icon at bounding box center [1174, 509] width 13 height 13
click at [1187, 382] on header "Style" at bounding box center [1279, 384] width 253 height 47
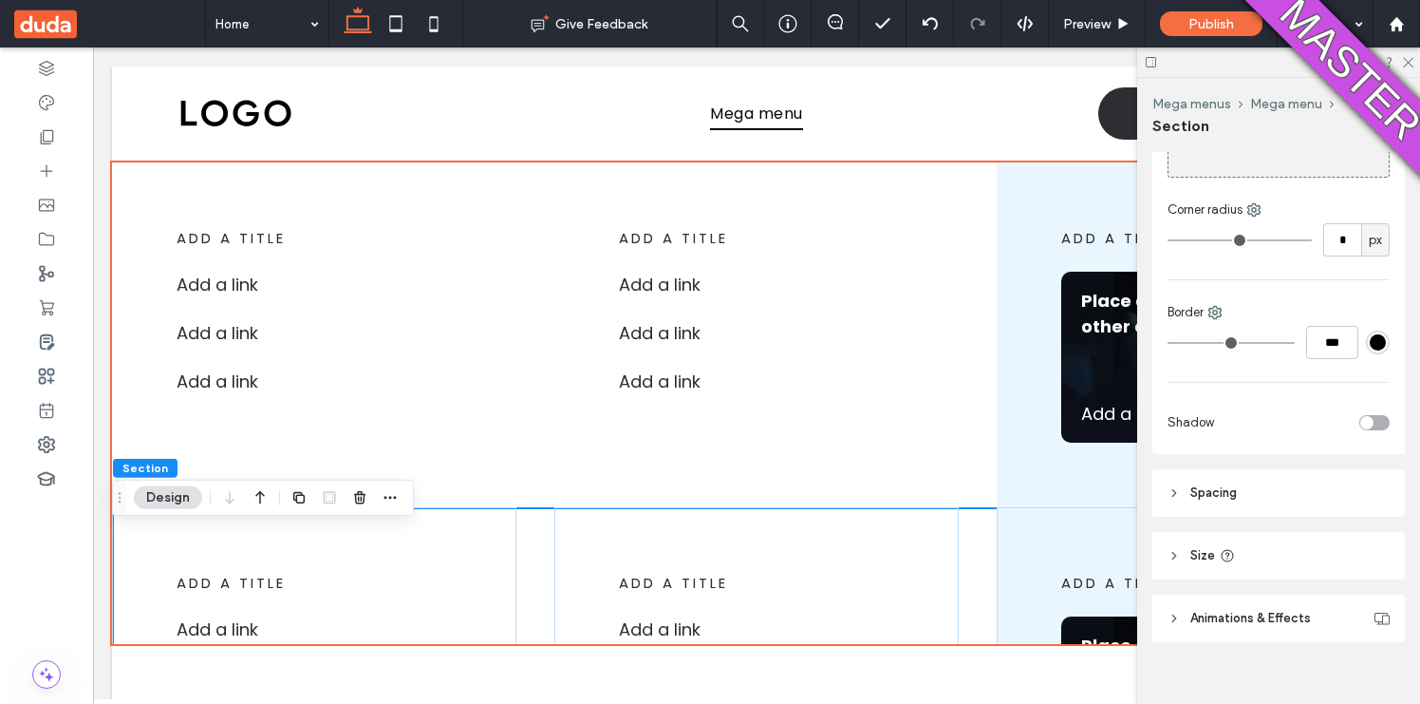
scroll to position [461, 0]
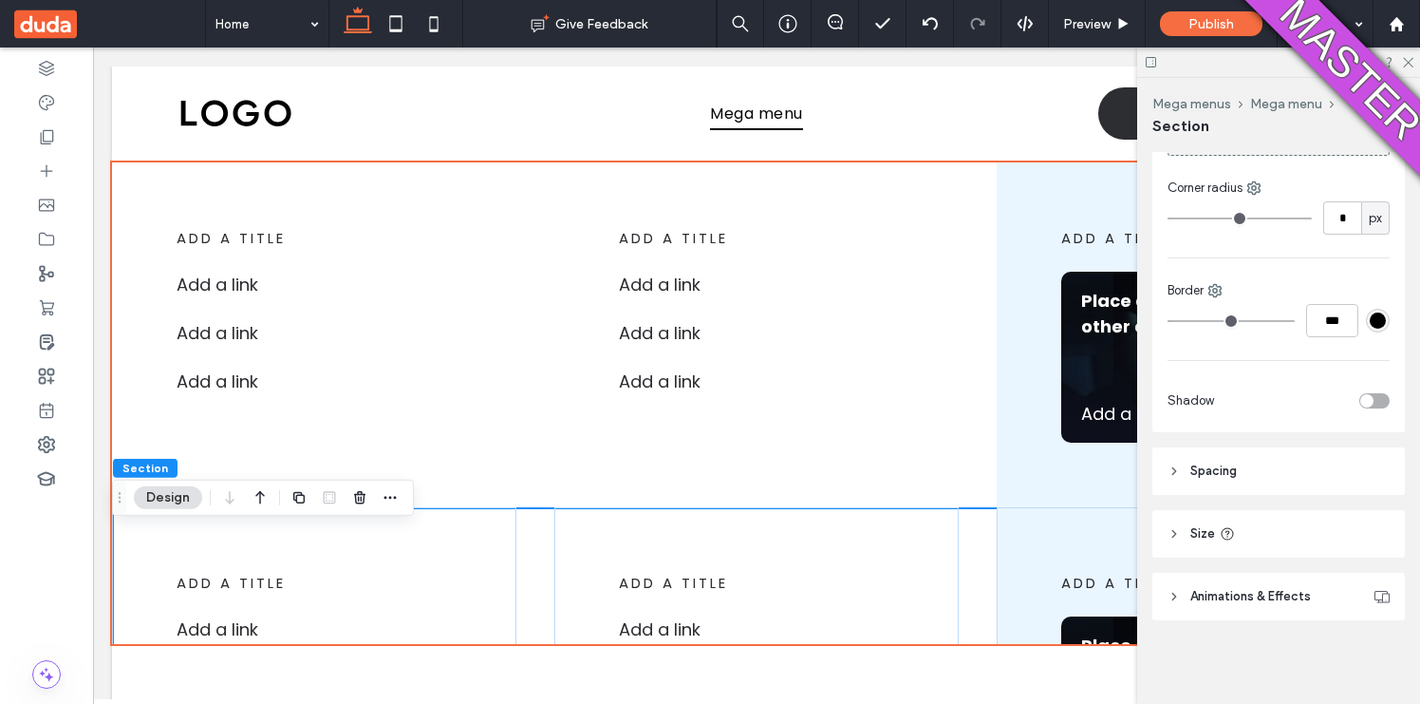
click at [1376, 398] on div "toggle" at bounding box center [1375, 400] width 30 height 15
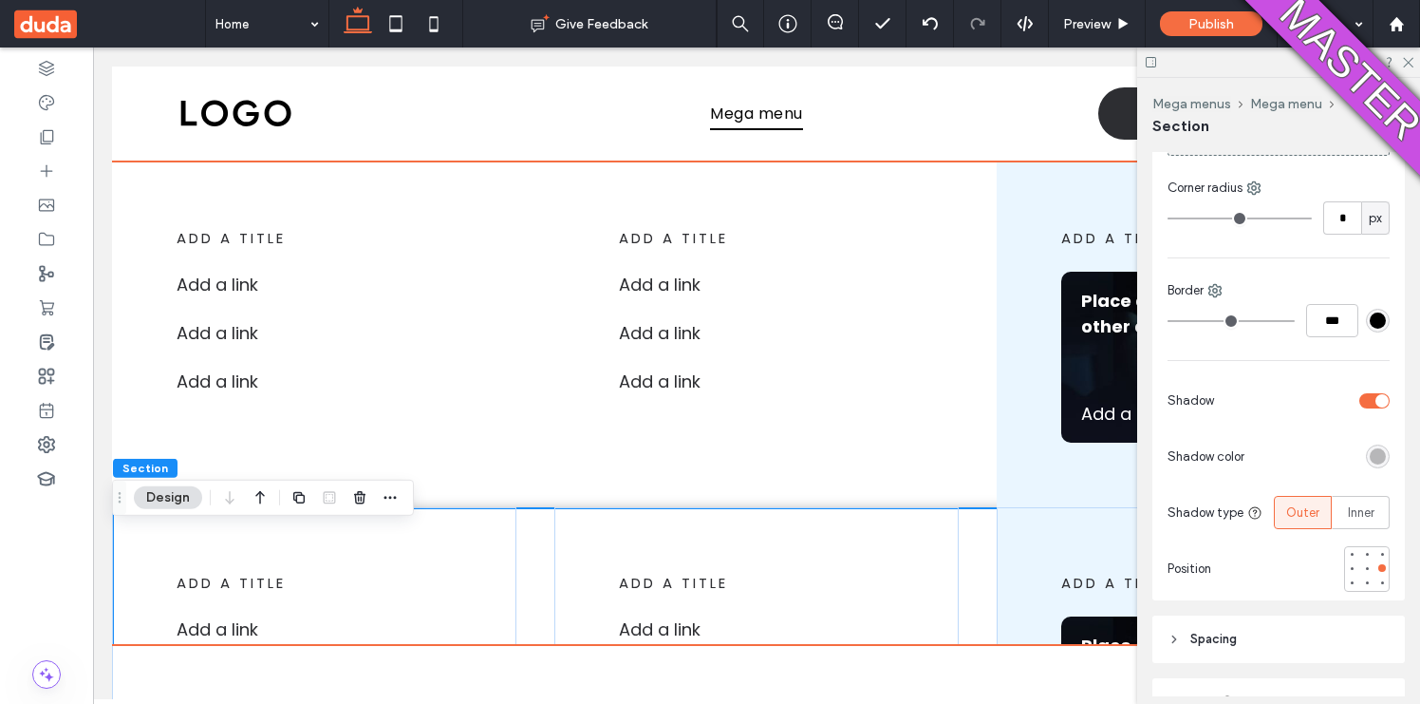
scroll to position [28, 0]
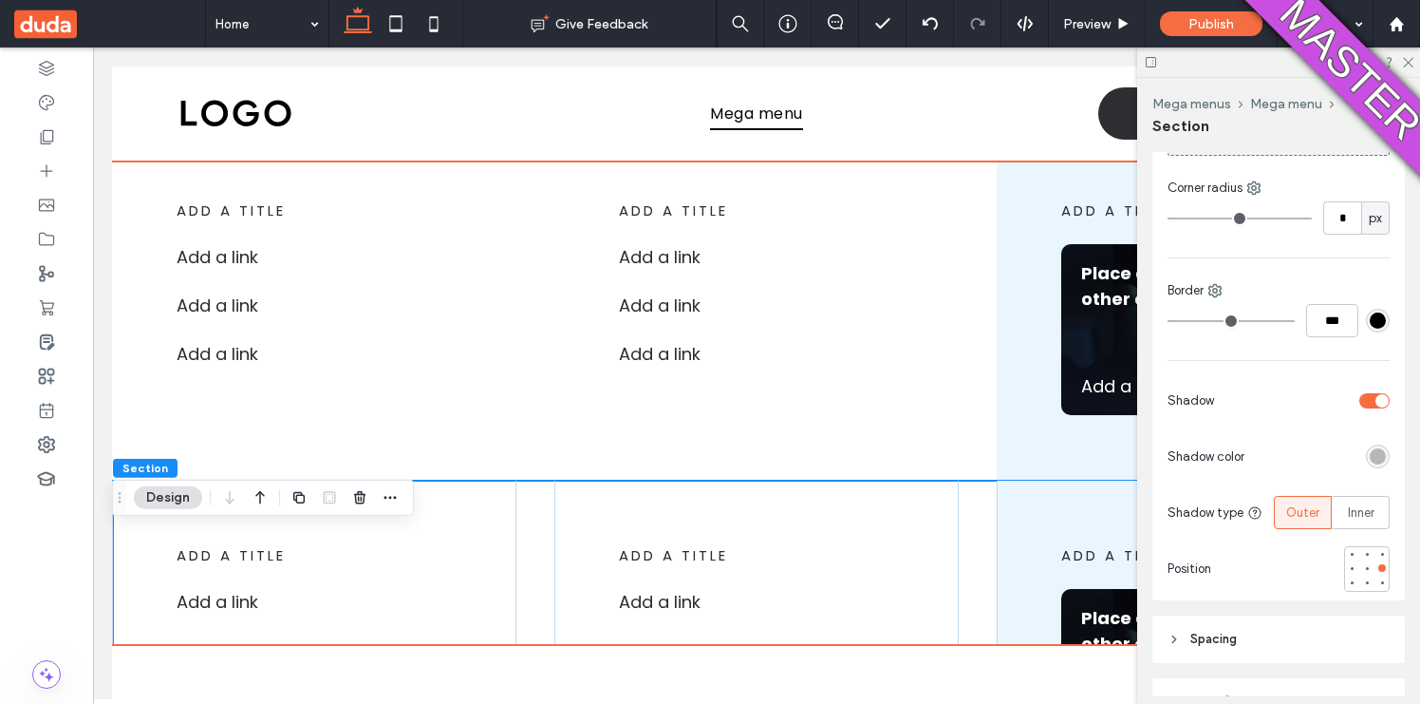
click at [981, 424] on div "add a title Add a link ﻿ Add a link ﻿ Add a link ﻿ add a title Add a link Add a…" at bounding box center [756, 307] width 1289 height 345
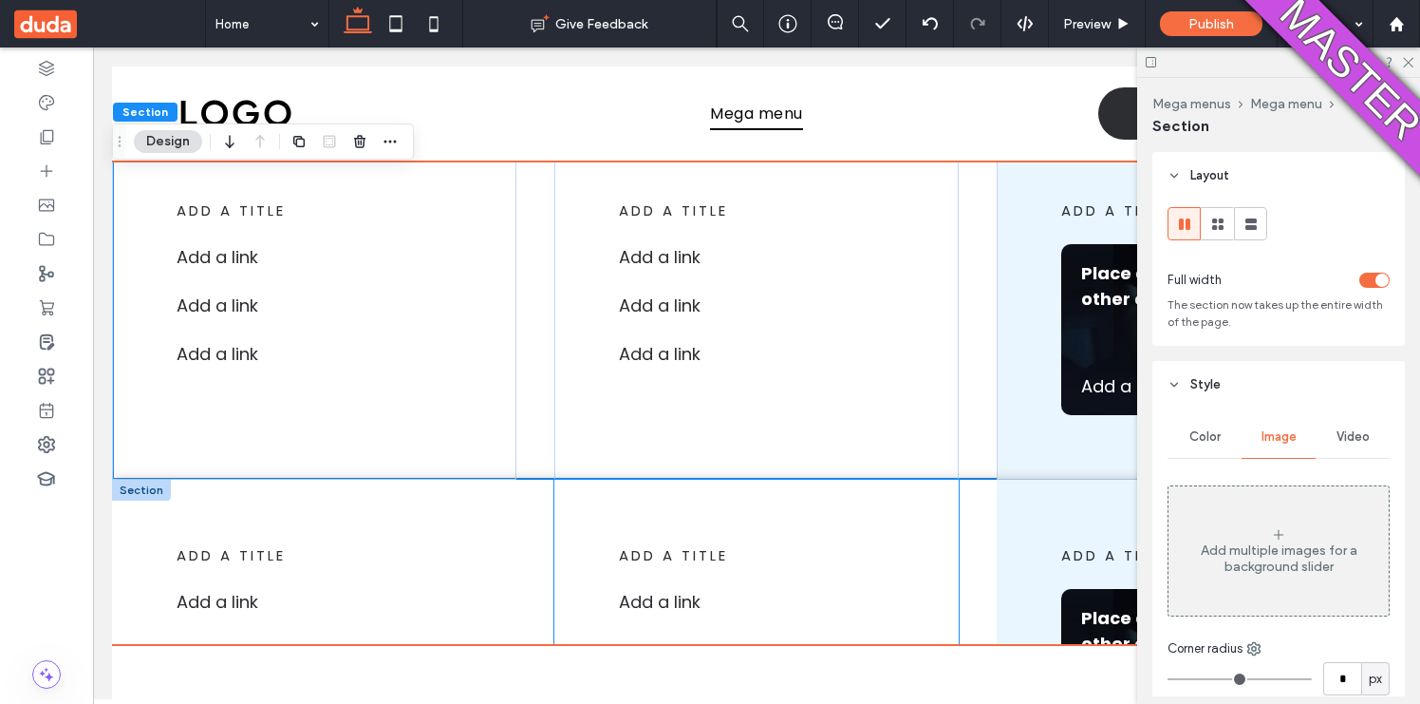
click at [901, 563] on div "add a title Add a link Add a link ﻿ Add a link ﻿" at bounding box center [757, 652] width 404 height 345
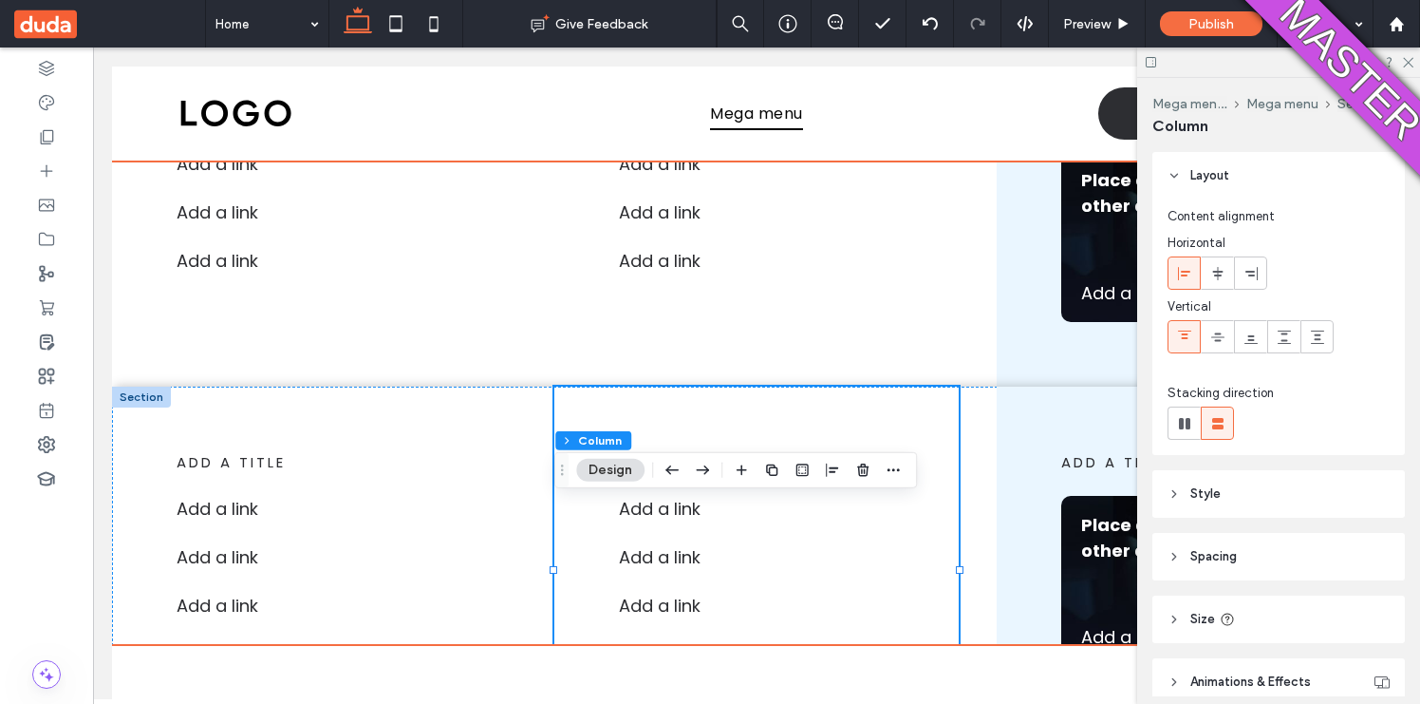
scroll to position [0, 0]
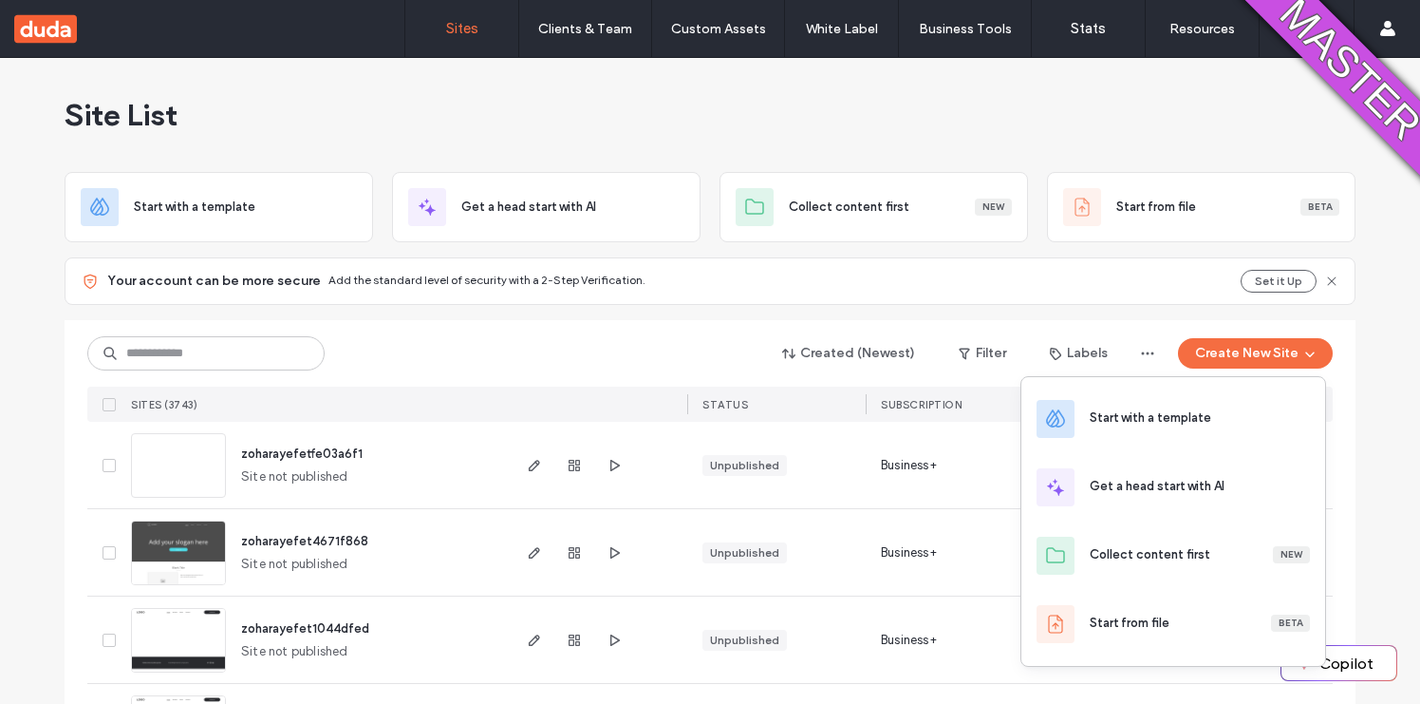
click at [1127, 436] on div "Start with a template" at bounding box center [1174, 419] width 304 height 68
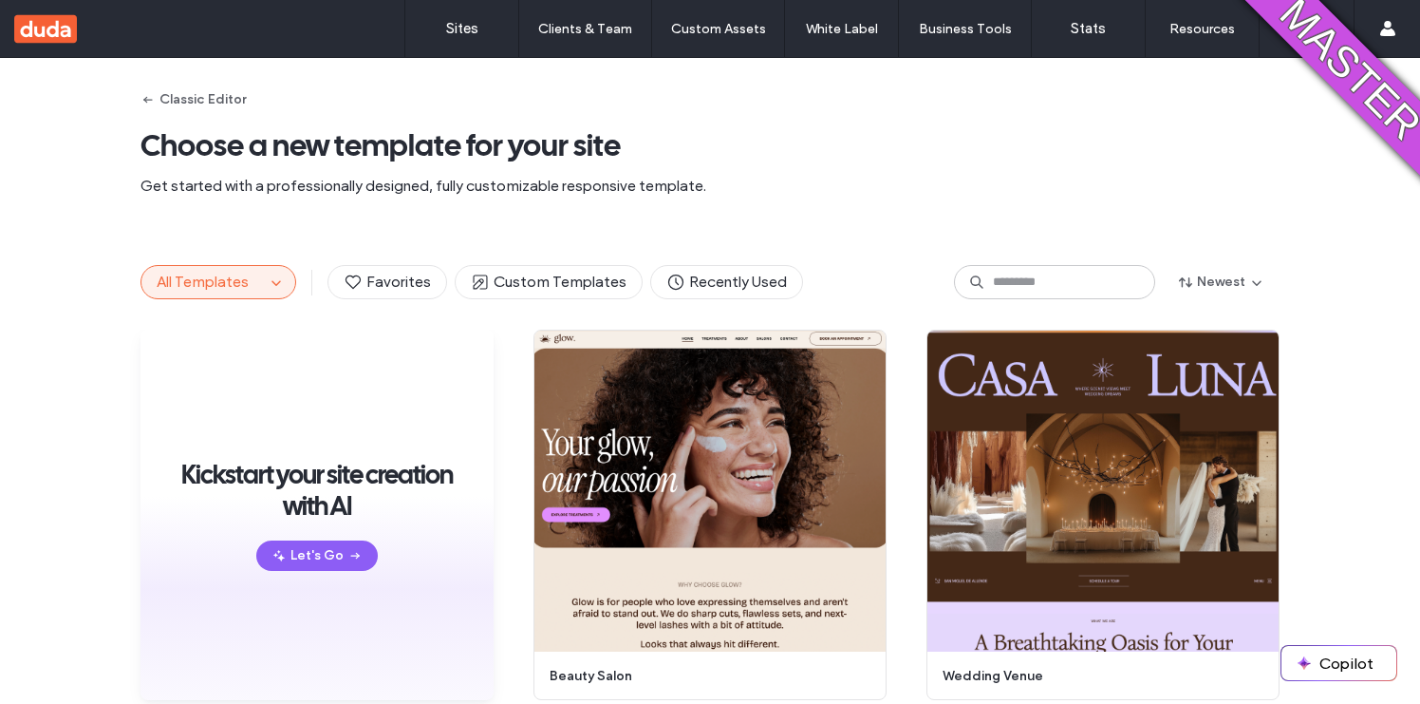
click at [1042, 263] on div "All Templates Favorites Custom Templates Recently Used Newest" at bounding box center [710, 282] width 1139 height 95
click at [1042, 275] on input at bounding box center [1054, 282] width 201 height 34
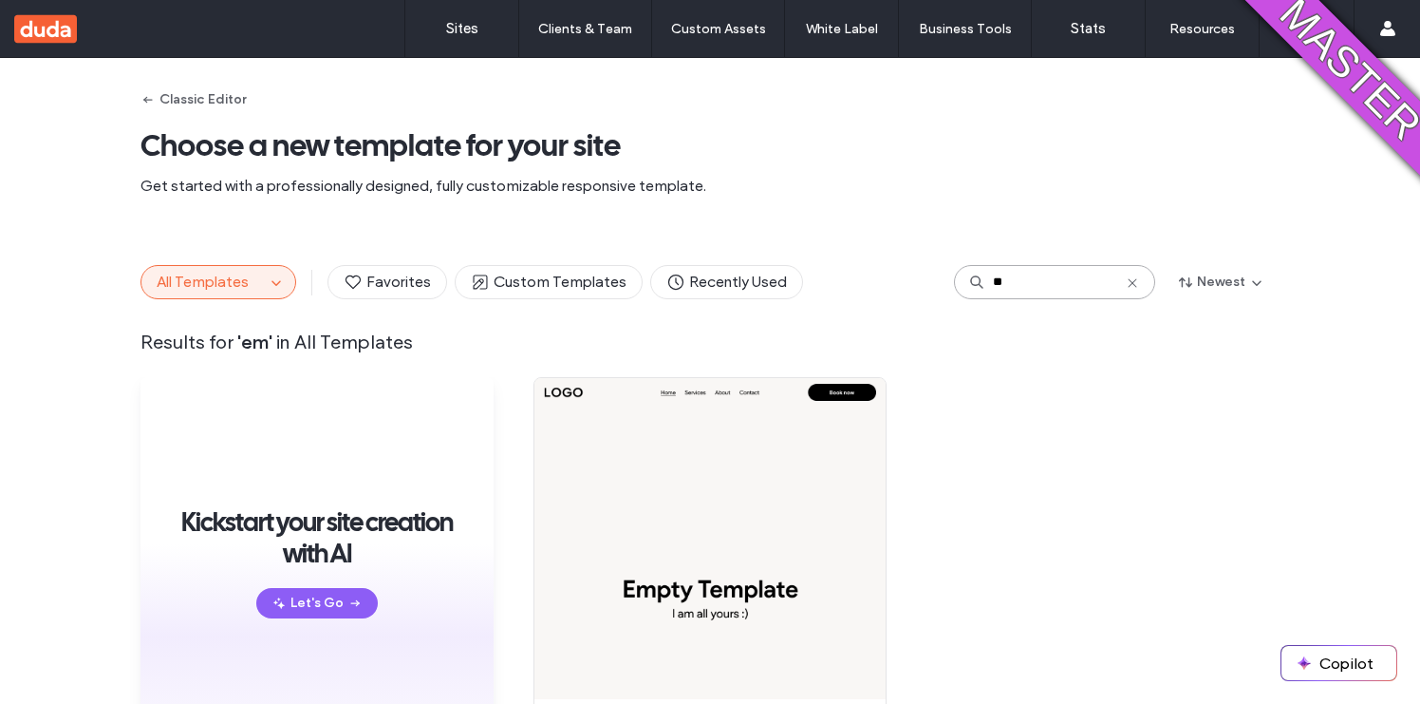
type input "*"
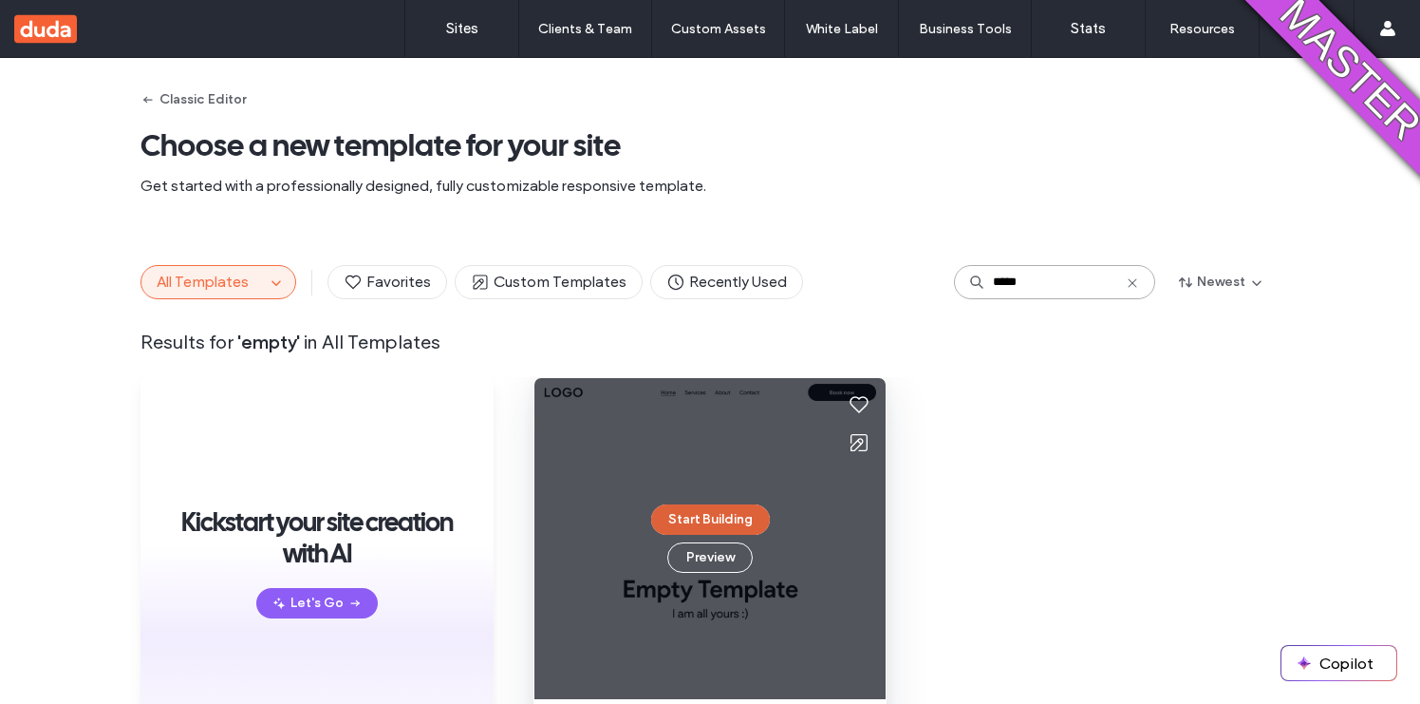
type input "*****"
click at [695, 520] on button "Start Building" at bounding box center [710, 519] width 119 height 30
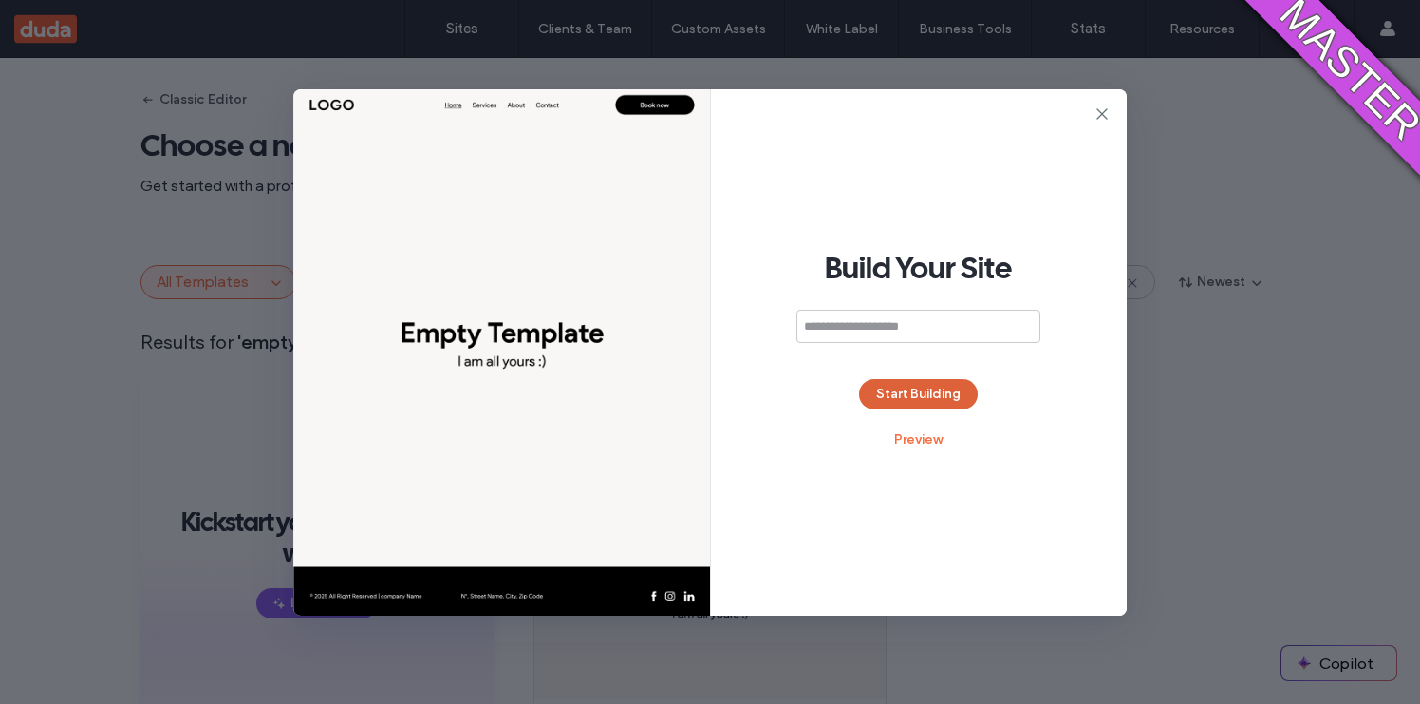
click at [914, 385] on button "Start Building" at bounding box center [918, 394] width 119 height 30
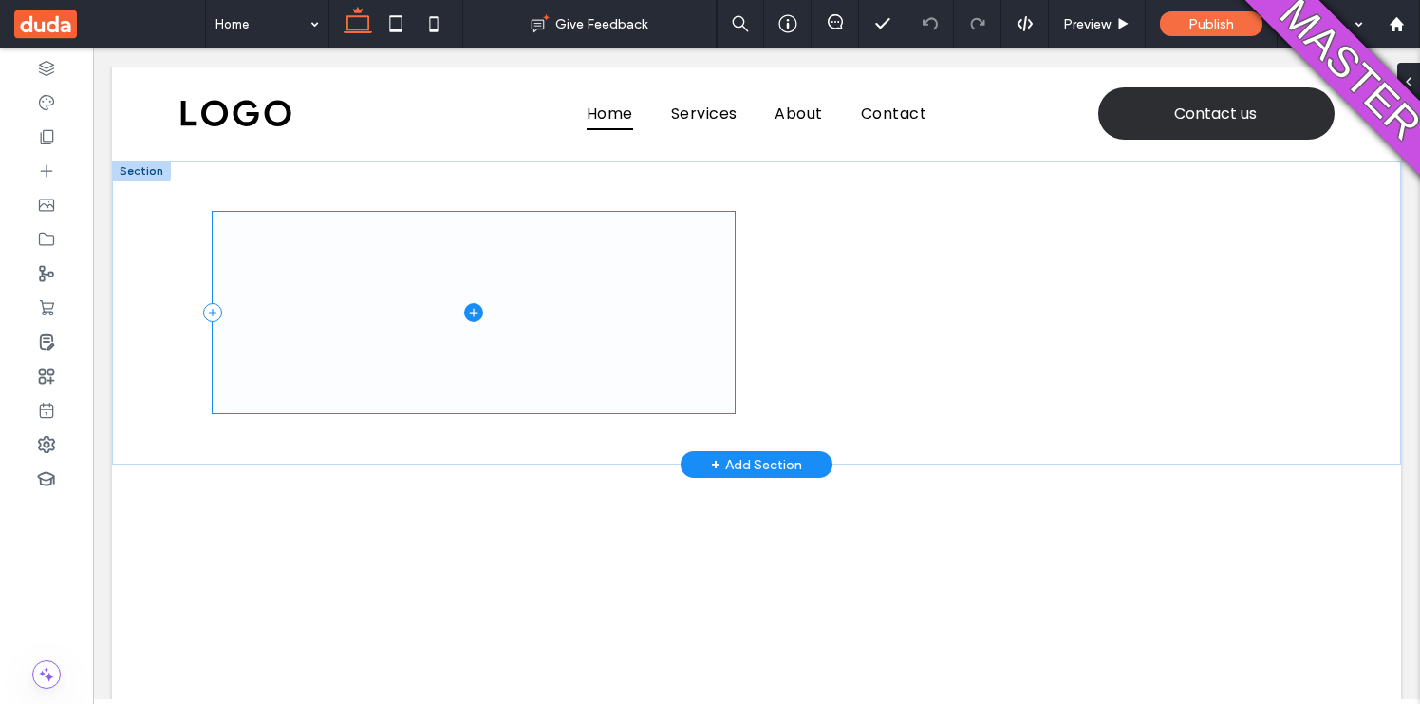
click at [730, 339] on span at bounding box center [474, 312] width 522 height 200
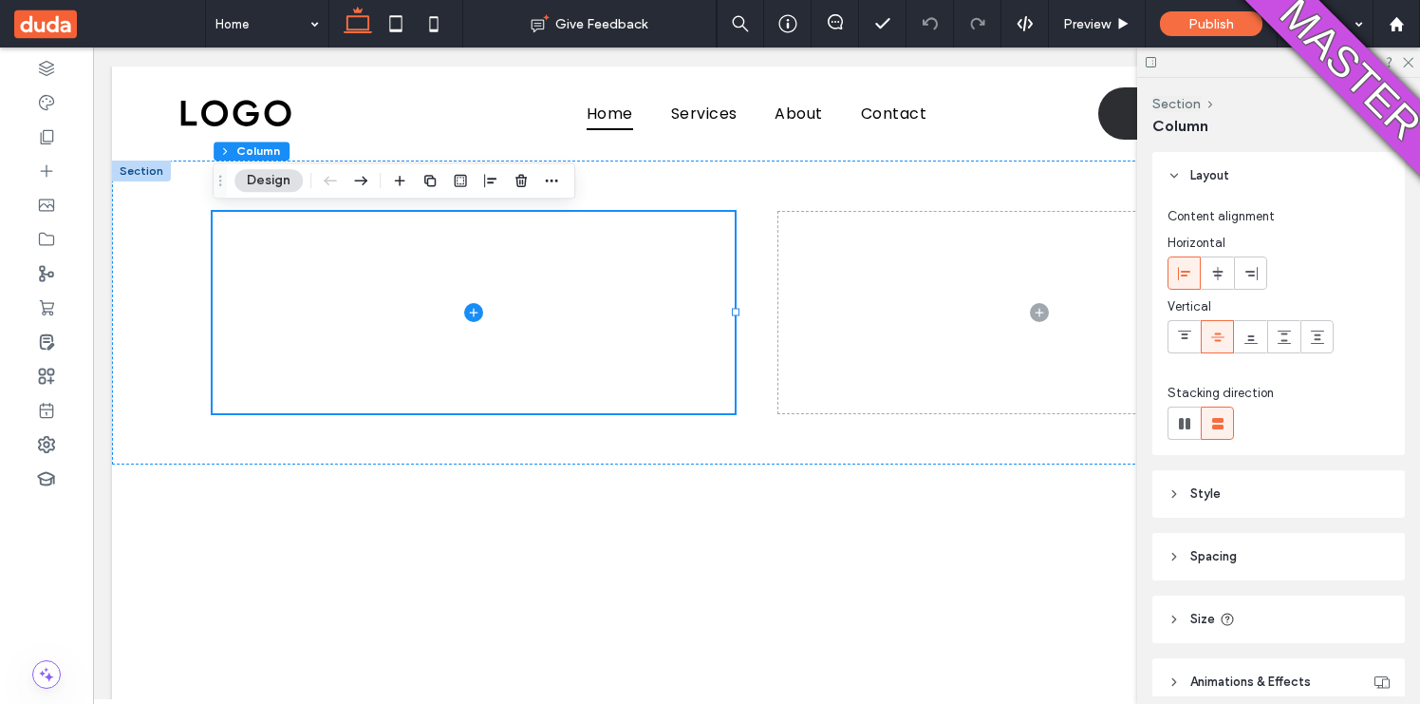
scroll to position [85, 0]
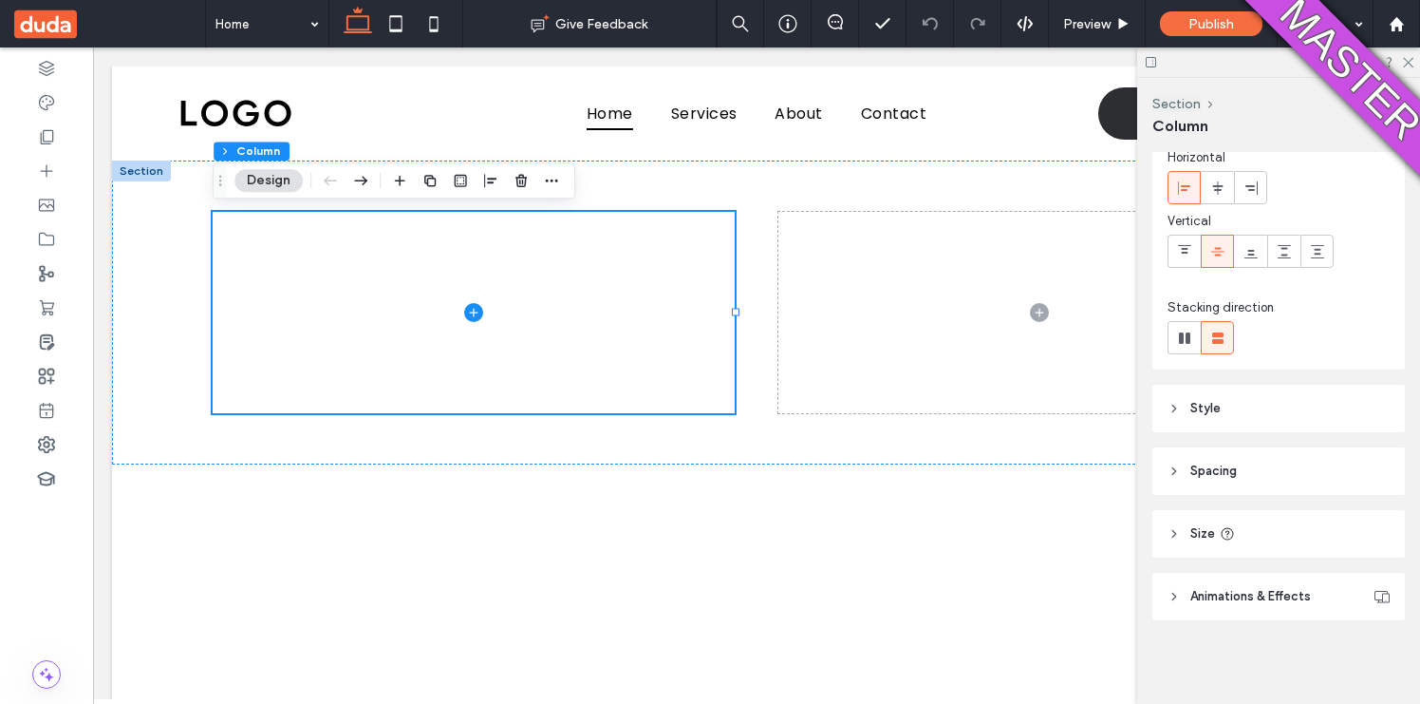
click at [1156, 408] on header "Style" at bounding box center [1279, 408] width 253 height 47
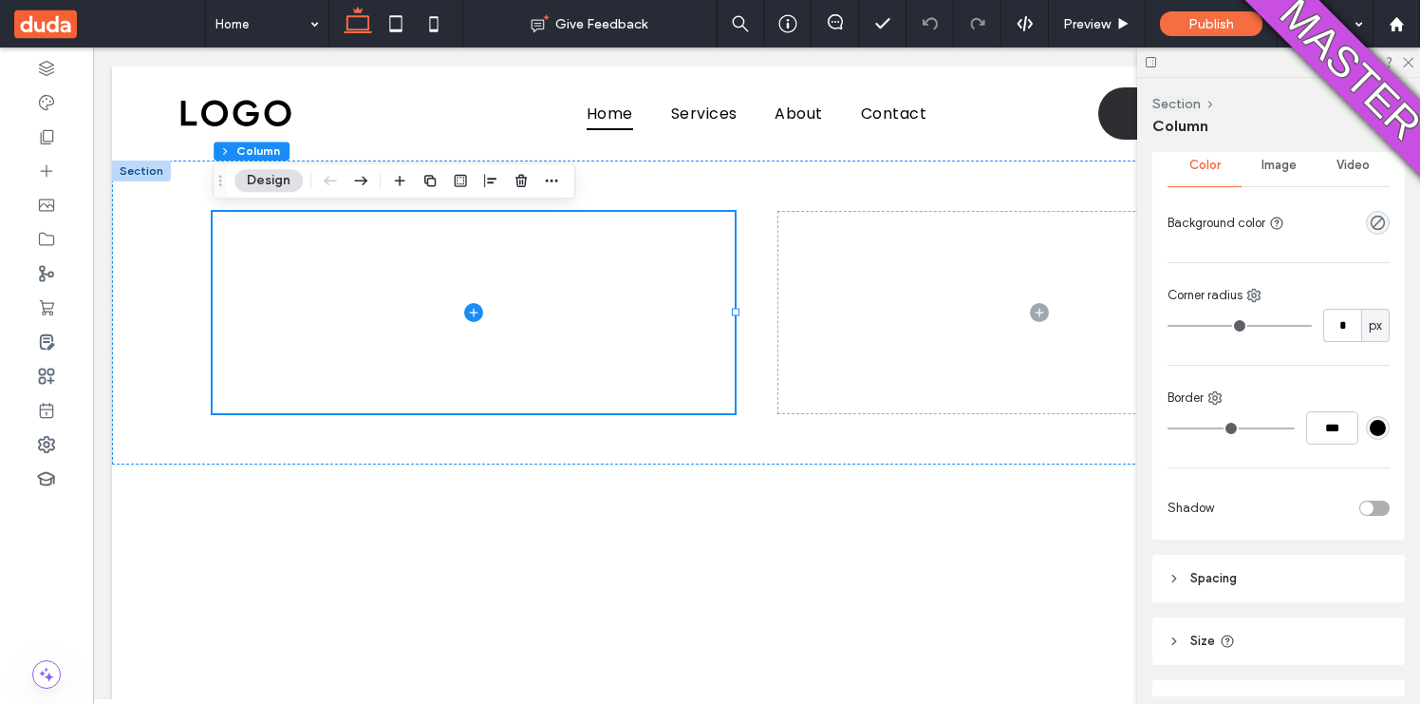
scroll to position [378, 0]
click at [915, 449] on div at bounding box center [756, 312] width 1139 height 304
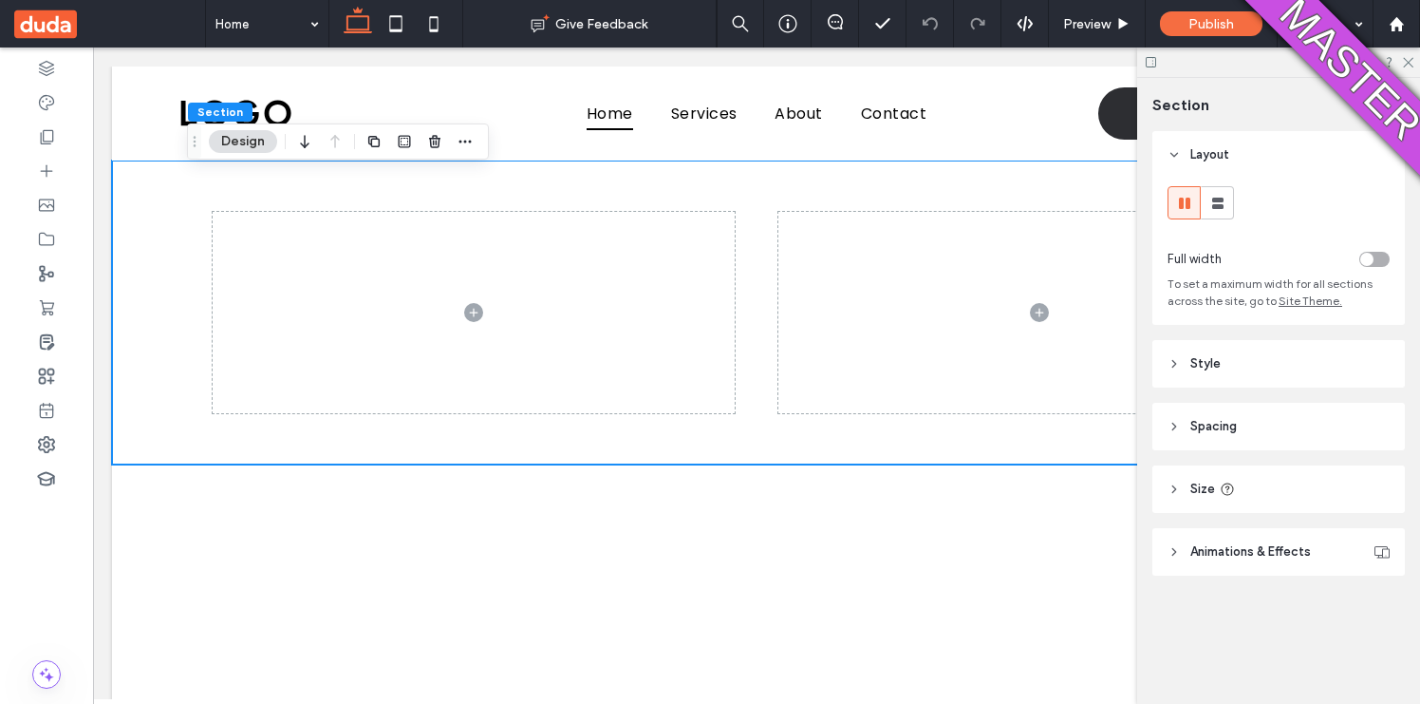
click at [1188, 364] on header "Style" at bounding box center [1279, 363] width 253 height 47
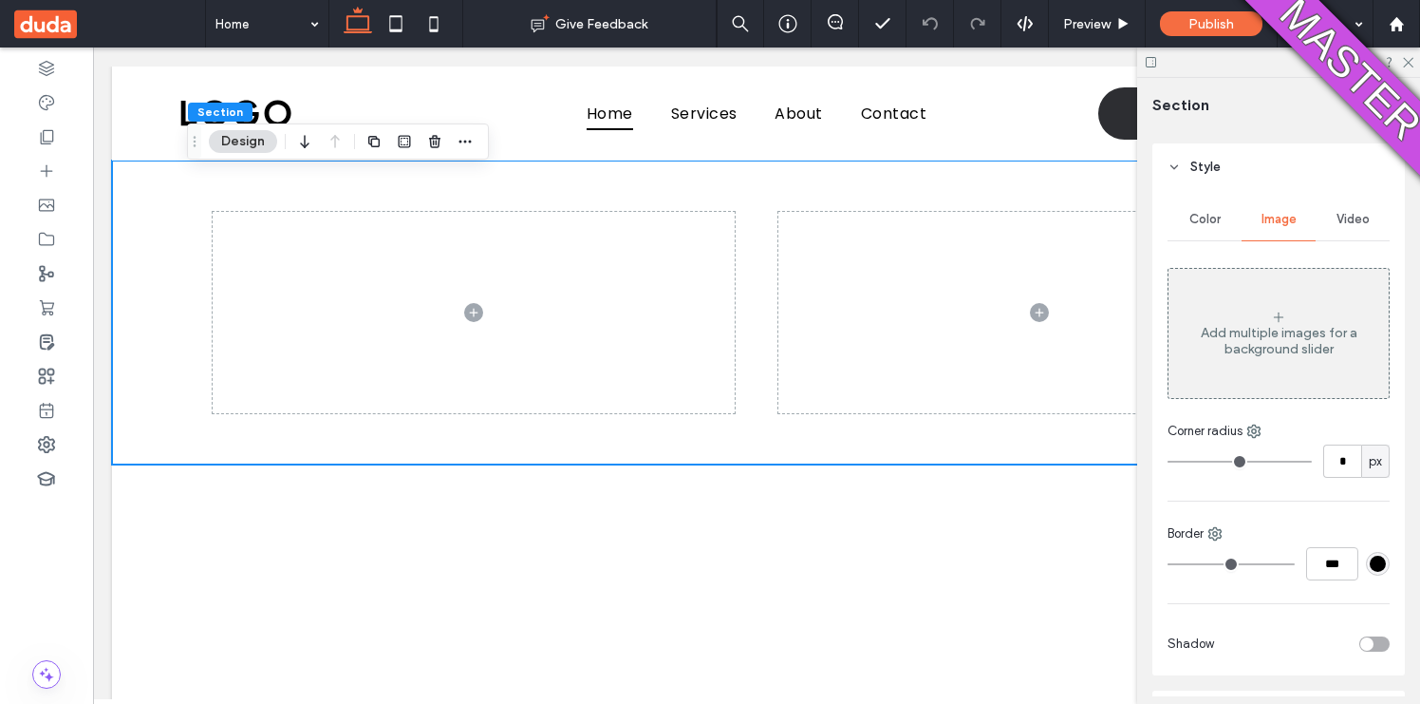
scroll to position [158, 0]
